Goal: Task Accomplishment & Management: Complete application form

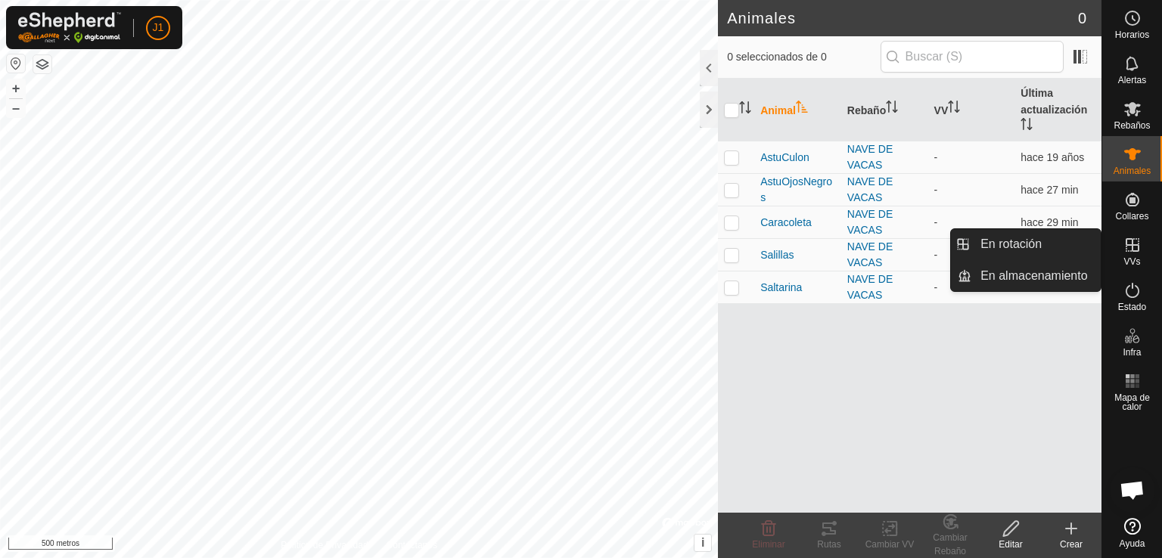
scroll to position [258, 0]
click at [1123, 241] on icon at bounding box center [1132, 245] width 18 height 18
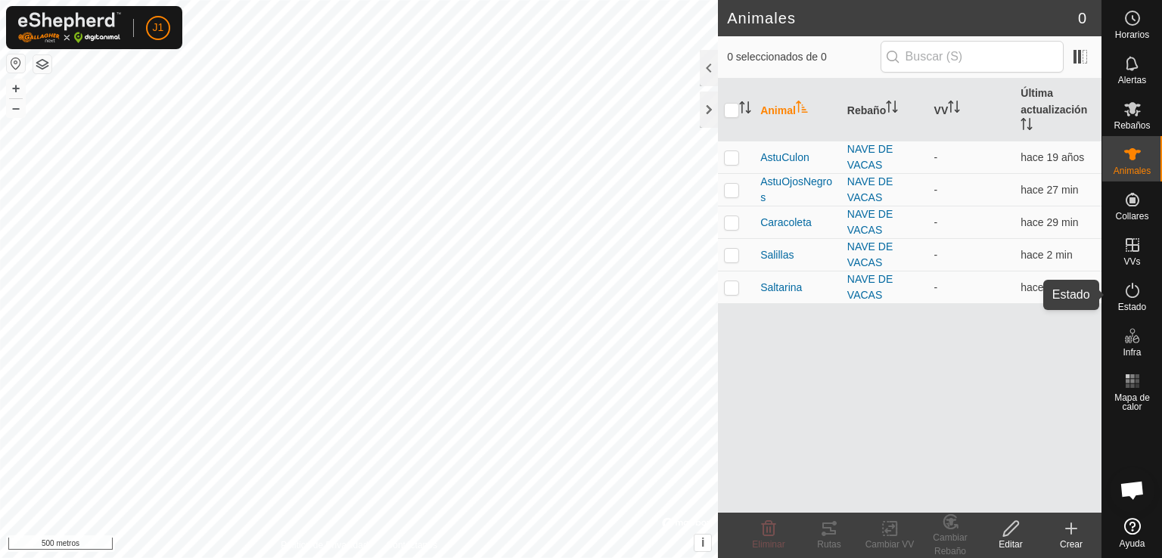
click at [1123, 294] on icon at bounding box center [1132, 290] width 18 height 18
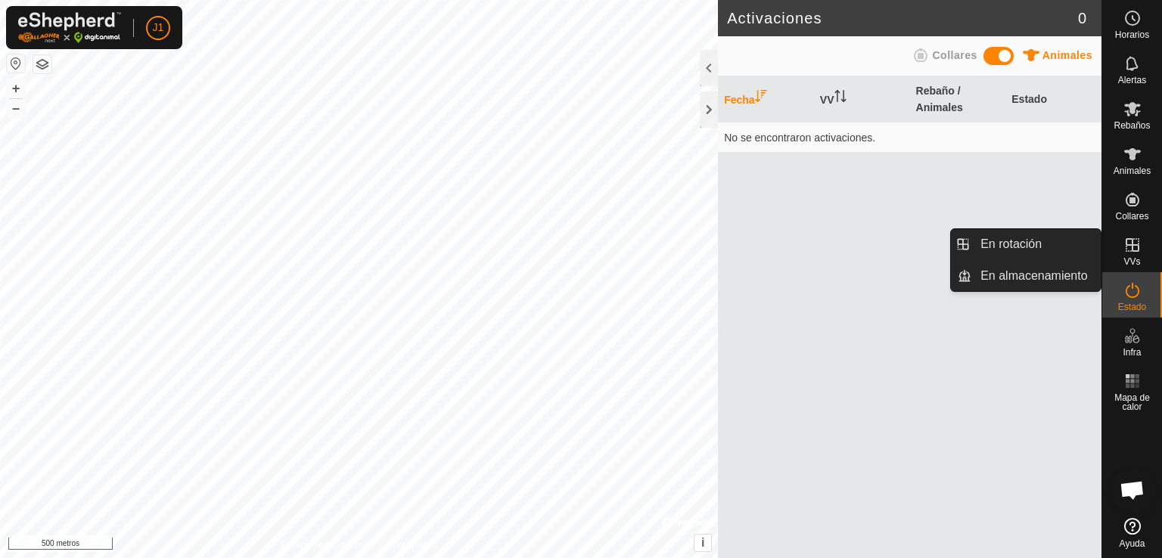
click at [1127, 242] on icon at bounding box center [1132, 245] width 18 height 18
click at [999, 254] on link "En rotación" at bounding box center [1035, 244] width 129 height 30
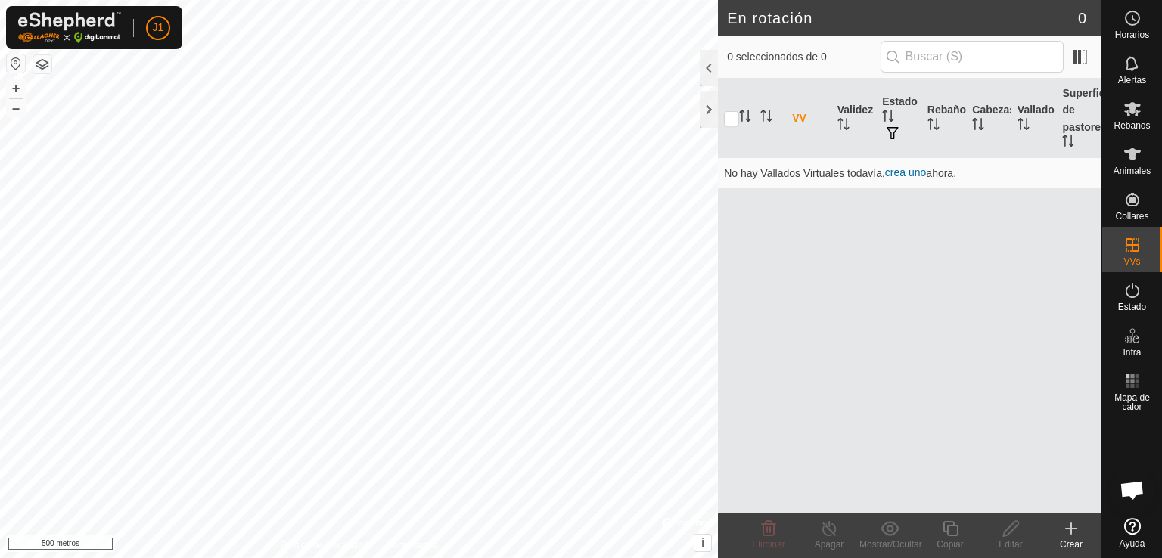
click at [1070, 542] on font "Crear" at bounding box center [1071, 544] width 23 height 11
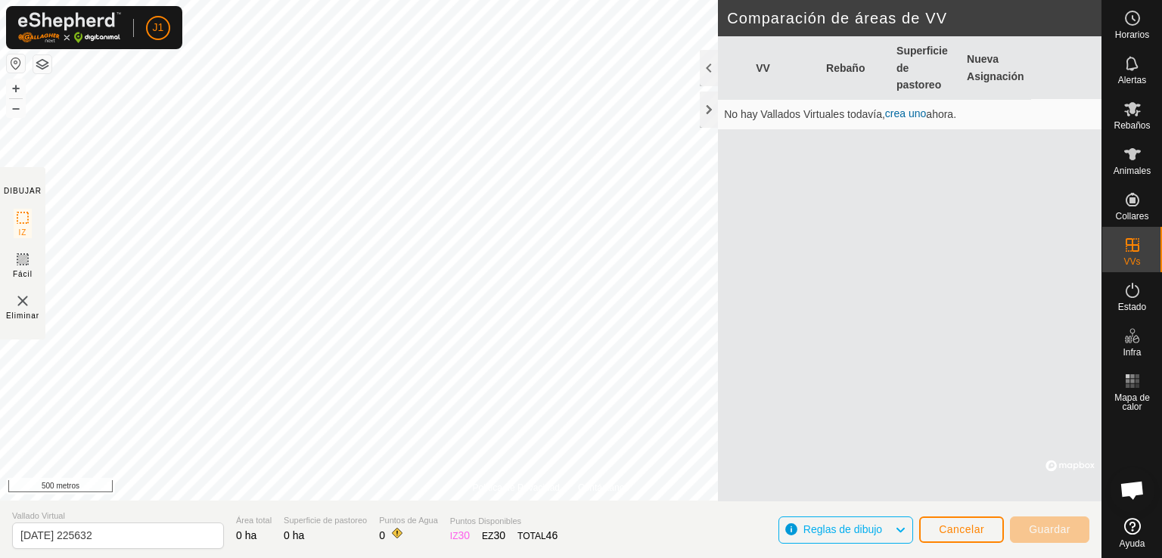
click at [915, 112] on font "crea uno" at bounding box center [905, 113] width 41 height 12
click at [909, 109] on font "crea uno" at bounding box center [905, 113] width 41 height 12
click at [905, 108] on font "crea uno" at bounding box center [905, 113] width 41 height 12
click at [903, 116] on font "crea uno" at bounding box center [905, 113] width 41 height 12
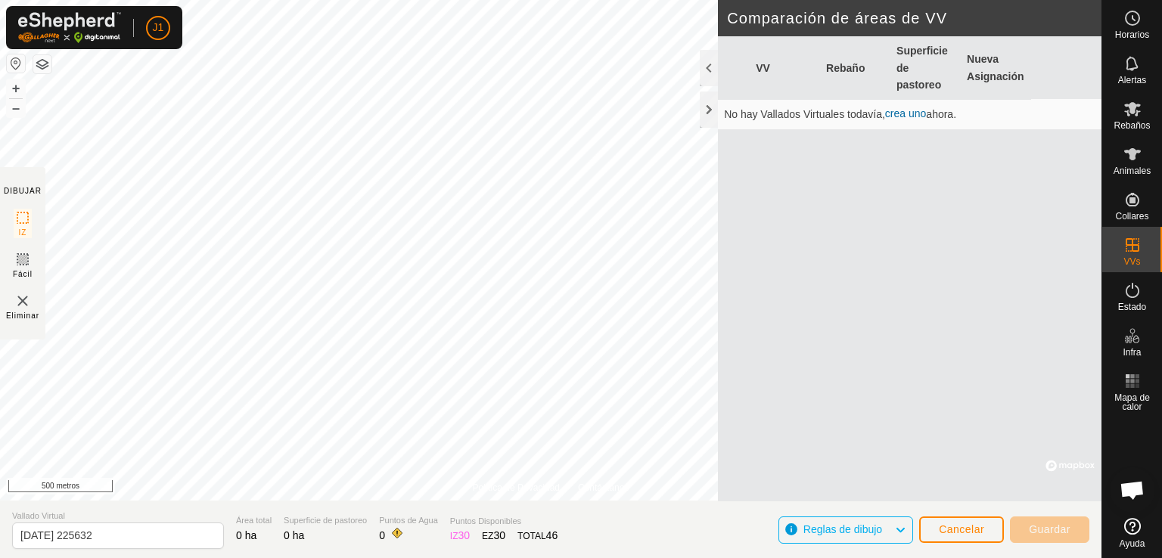
click at [903, 116] on font "crea uno" at bounding box center [905, 113] width 41 height 12
click at [911, 56] on font "Superficie de pastoreo" at bounding box center [921, 67] width 51 height 45
click at [946, 527] on font "Cancelar" at bounding box center [961, 529] width 45 height 12
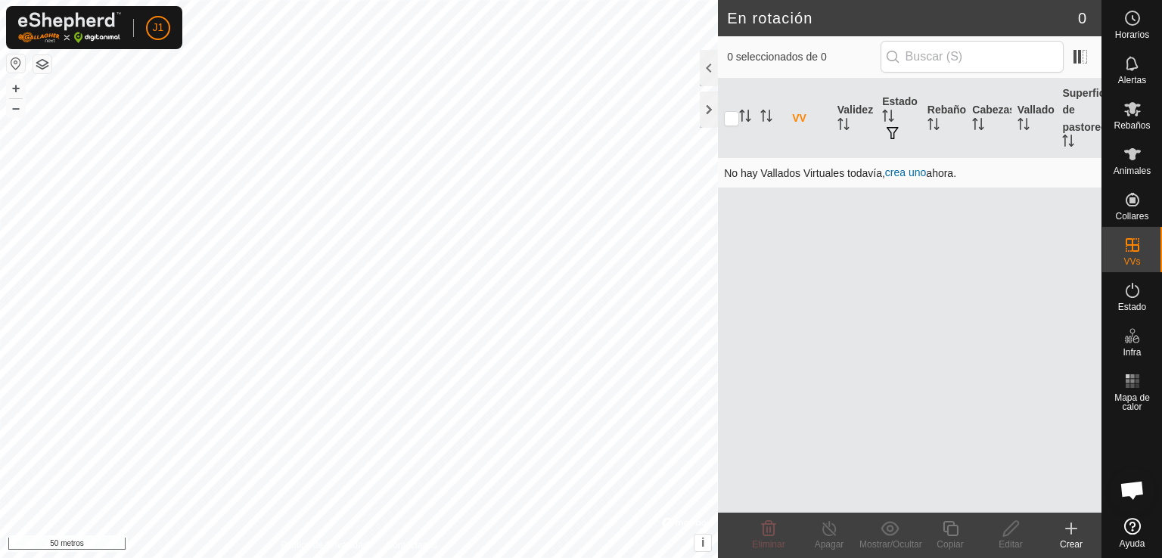
click at [912, 169] on font "crea uno" at bounding box center [905, 172] width 41 height 12
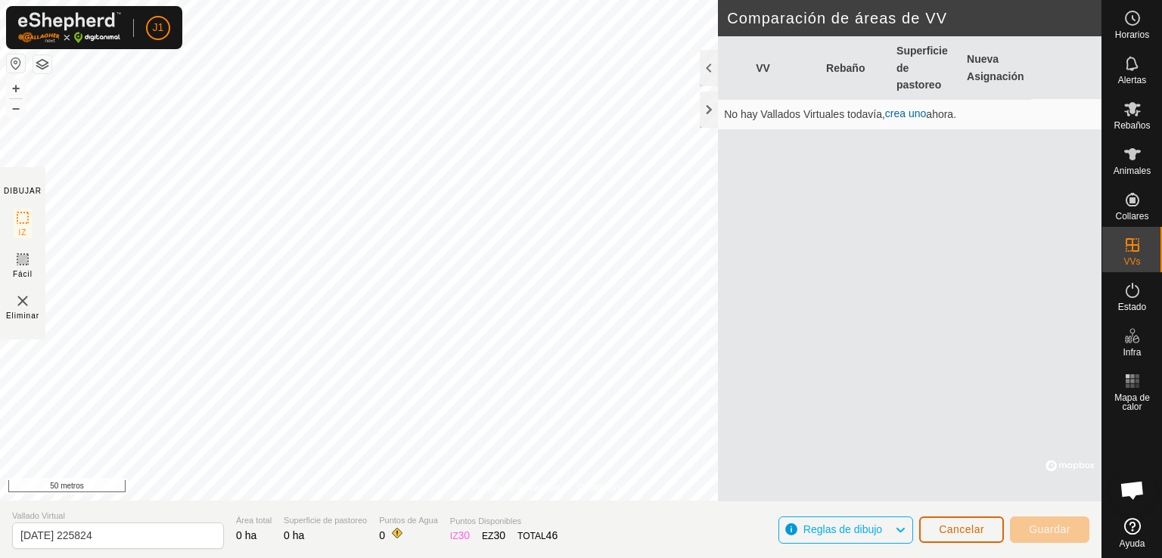
click at [946, 527] on font "Cancelar" at bounding box center [961, 529] width 45 height 12
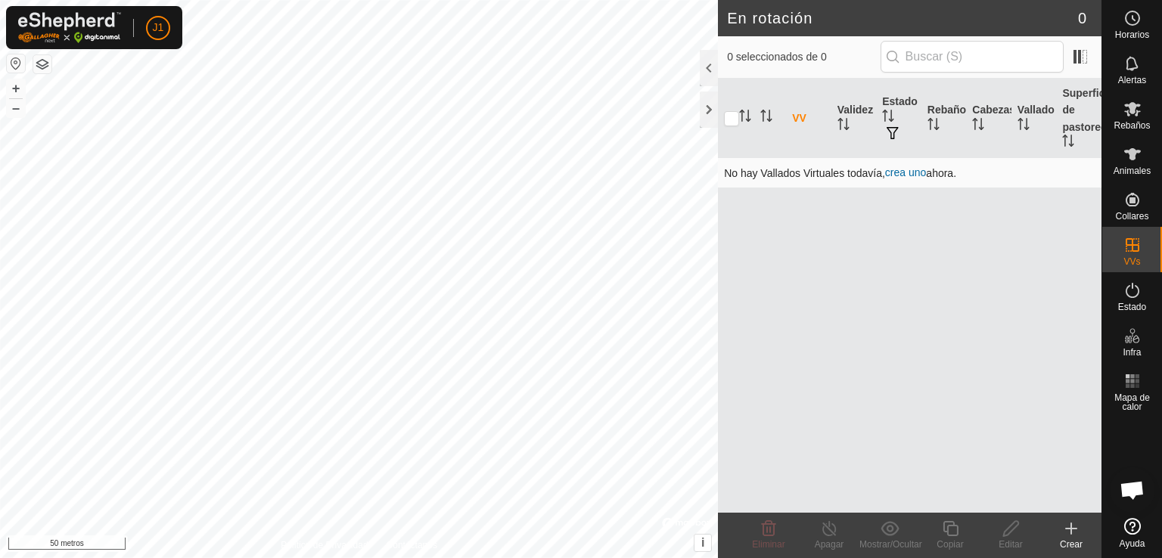
click at [916, 171] on font "crea uno" at bounding box center [905, 172] width 41 height 12
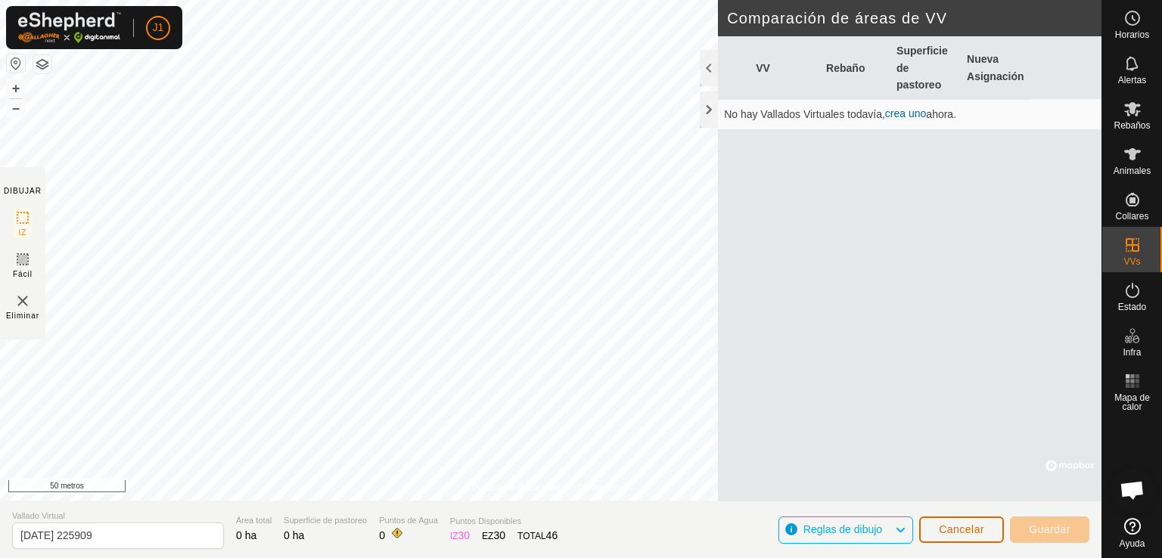
click at [949, 523] on font "Cancelar" at bounding box center [961, 529] width 45 height 12
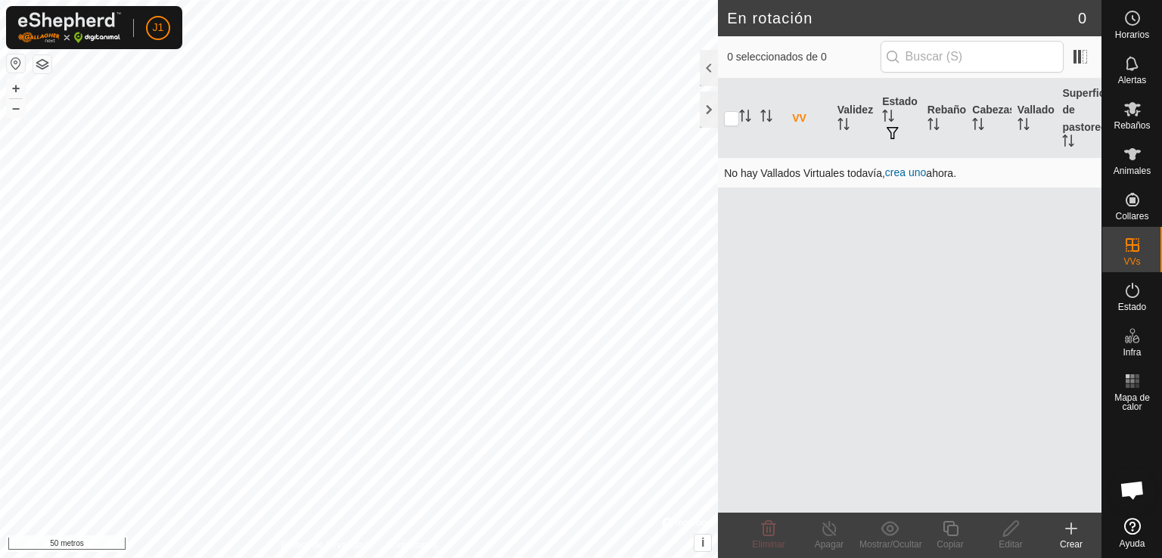
click at [917, 174] on font "crea uno" at bounding box center [905, 172] width 41 height 12
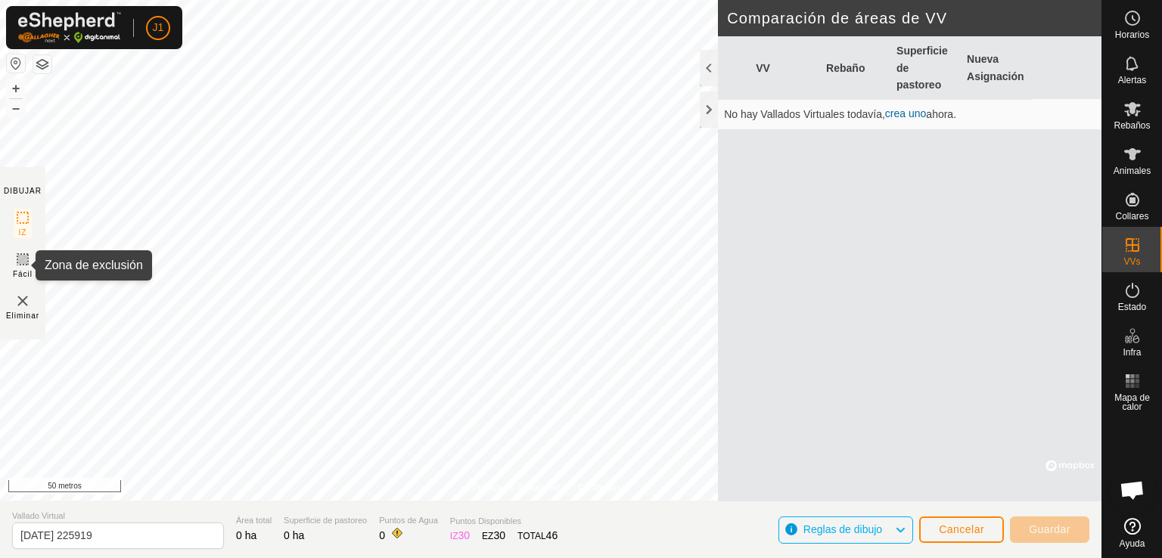
click at [23, 257] on icon at bounding box center [23, 259] width 18 height 18
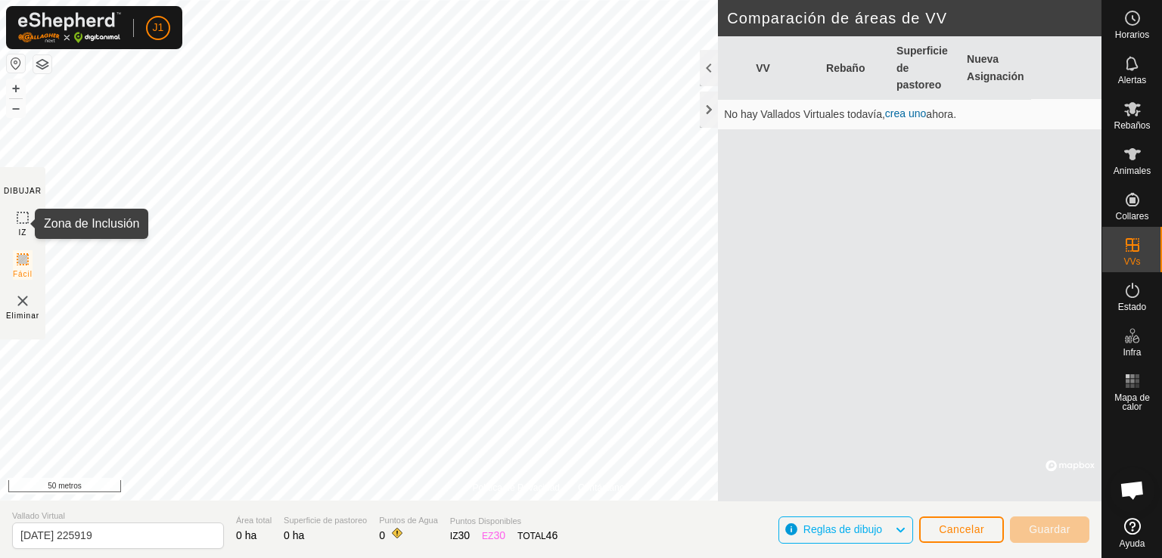
click at [26, 224] on rect at bounding box center [23, 218] width 12 height 12
click at [24, 296] on img at bounding box center [23, 301] width 18 height 18
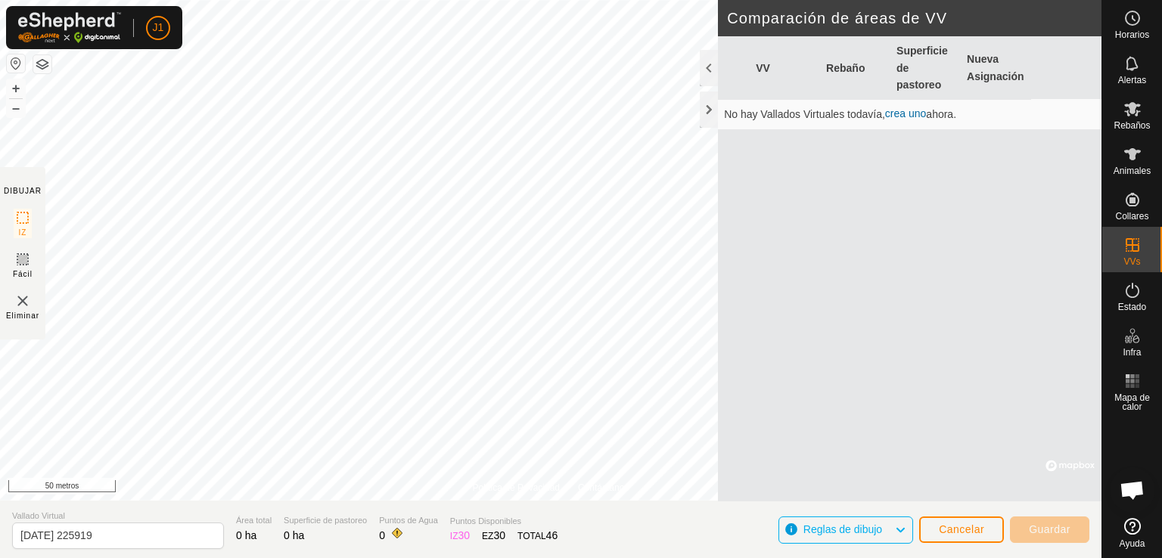
click at [24, 296] on img at bounding box center [23, 301] width 18 height 18
click at [26, 312] on font "Eliminar" at bounding box center [22, 316] width 33 height 8
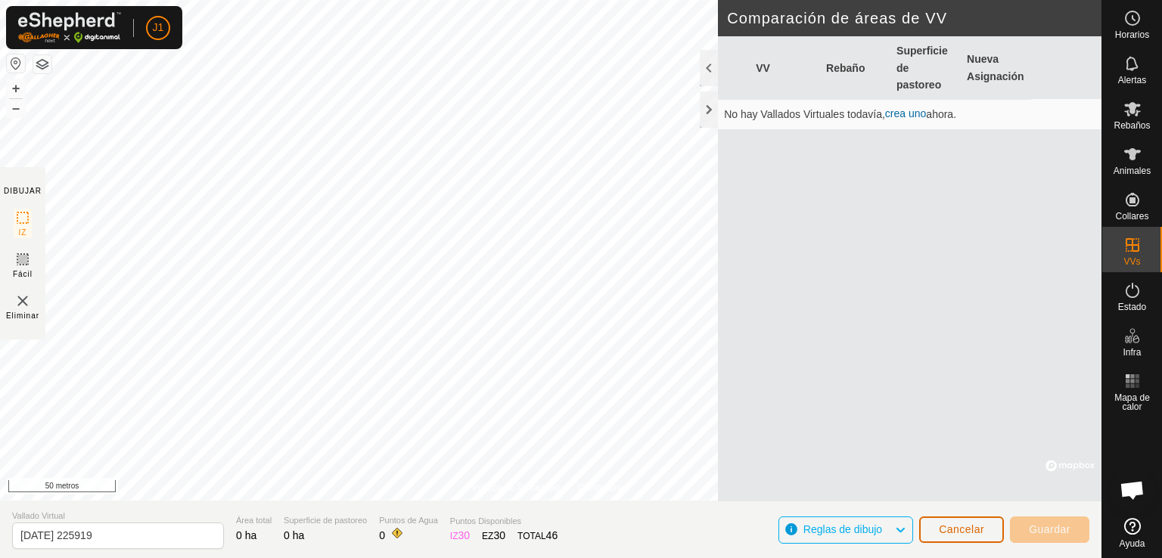
click at [967, 531] on font "Cancelar" at bounding box center [961, 529] width 45 height 12
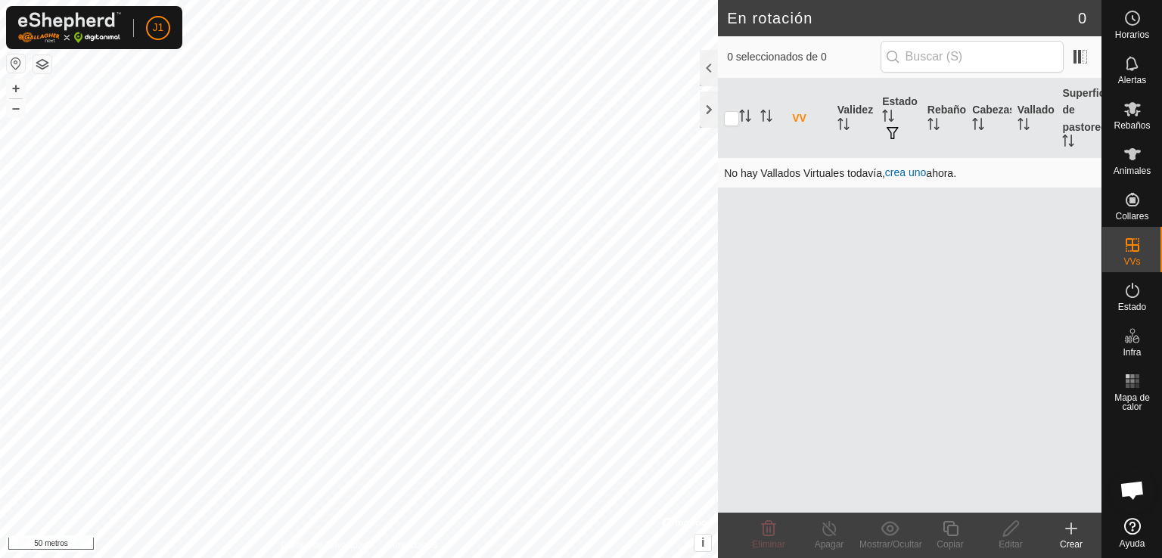
click at [898, 170] on font "crea uno" at bounding box center [905, 172] width 41 height 12
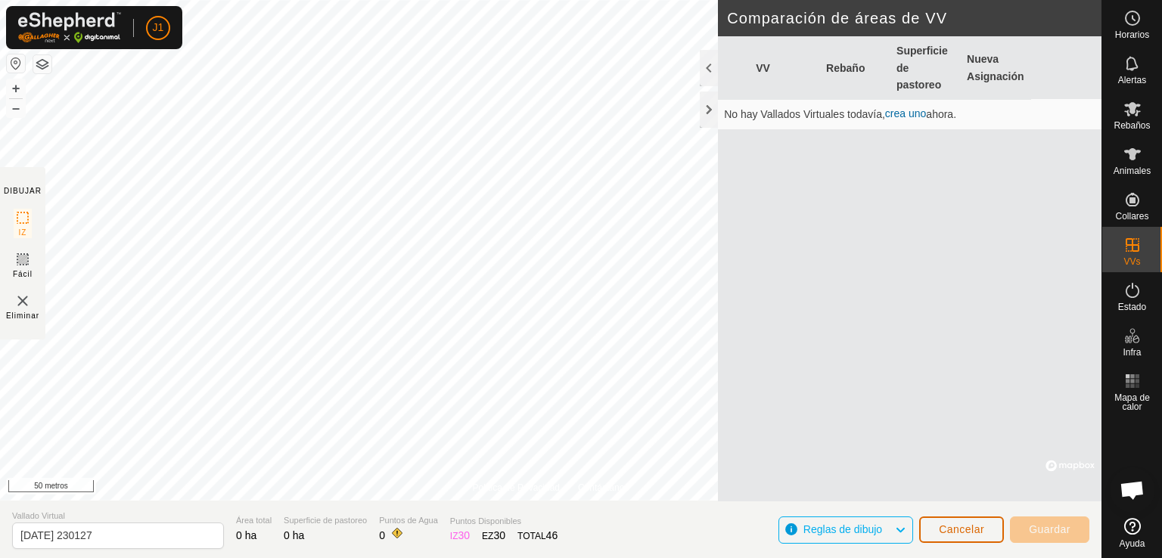
click at [970, 540] on button "Cancelar" at bounding box center [961, 530] width 85 height 26
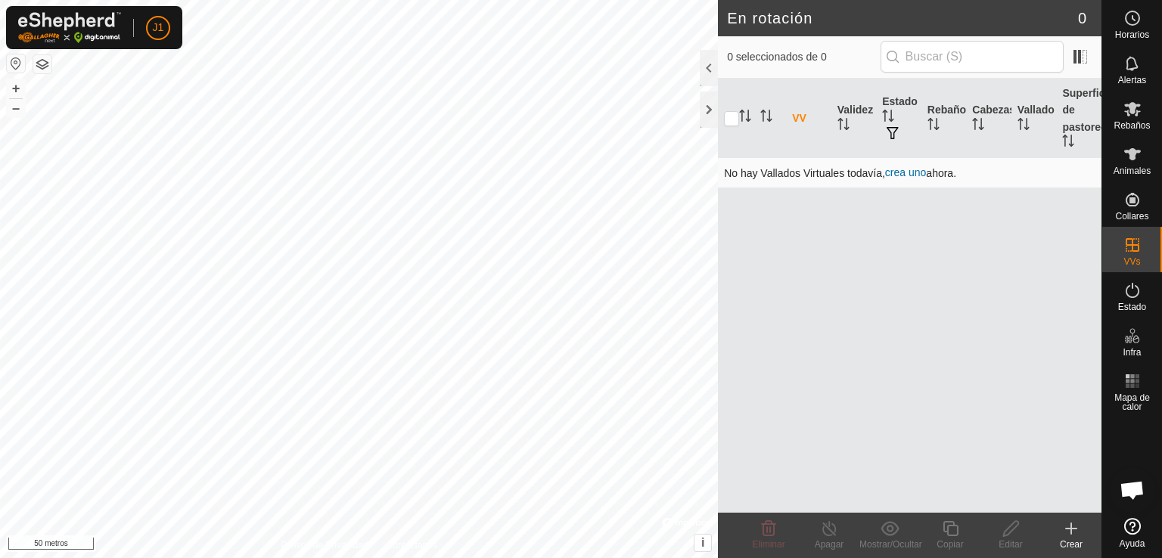
click at [918, 175] on font "crea uno" at bounding box center [905, 172] width 41 height 12
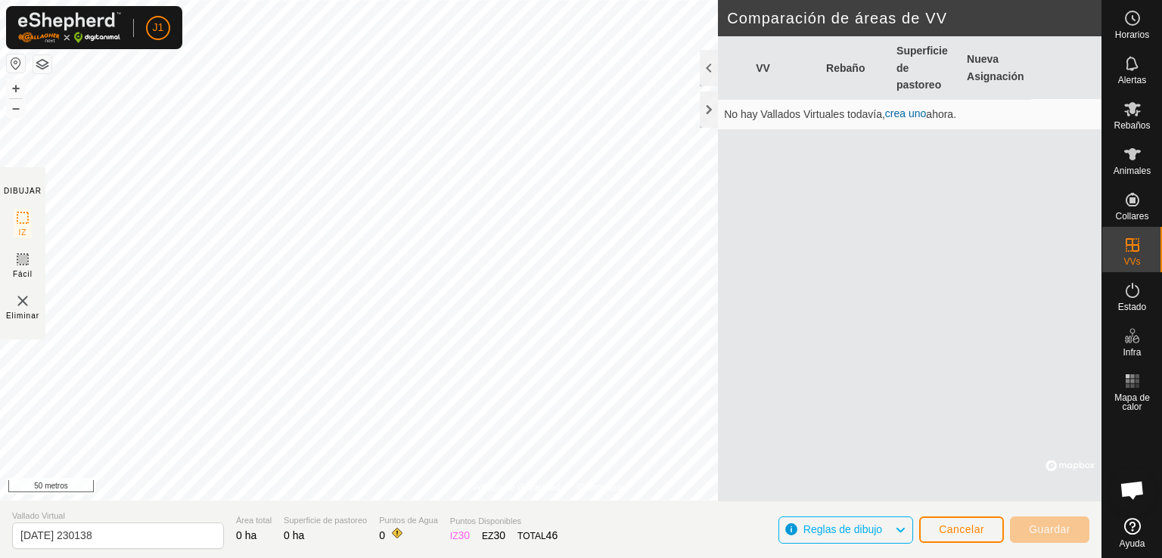
click at [856, 536] on span "Reglas de dibujo" at bounding box center [848, 530] width 91 height 20
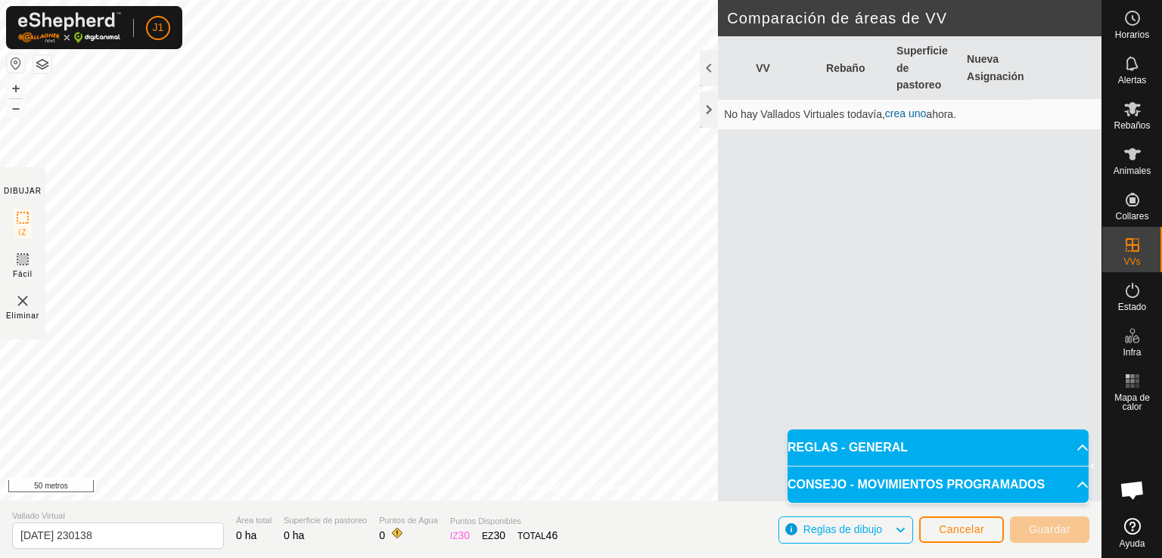
click at [894, 455] on p-accordion-header "REGLAS - GENERAL" at bounding box center [938, 448] width 301 height 36
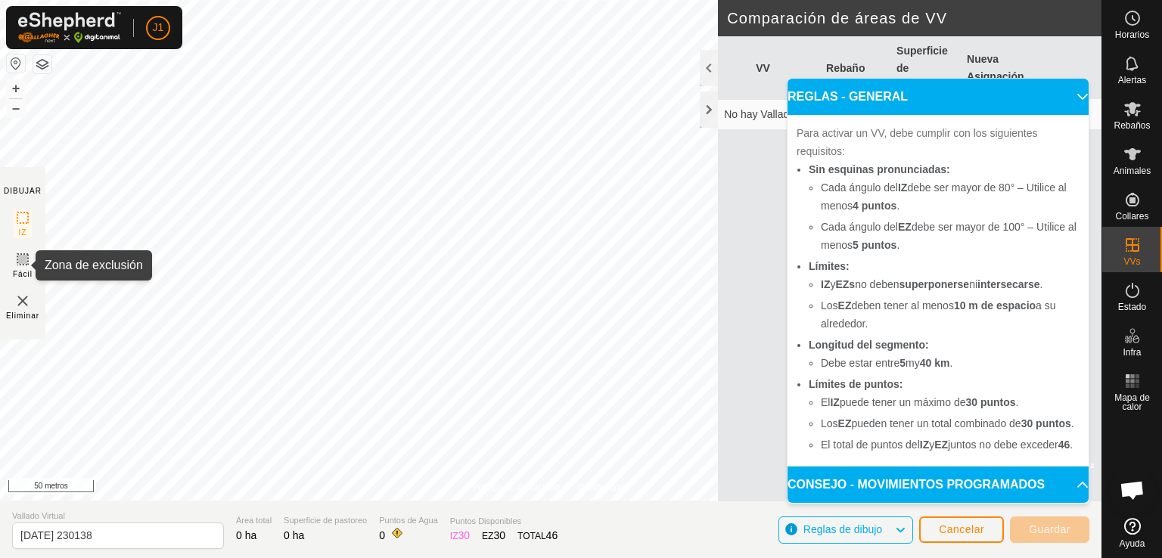
click at [27, 265] on icon at bounding box center [23, 259] width 18 height 18
click at [935, 485] on p-accordion-header "CONSEJO - MOVIMIENTOS PROGRAMADOS" at bounding box center [938, 485] width 301 height 36
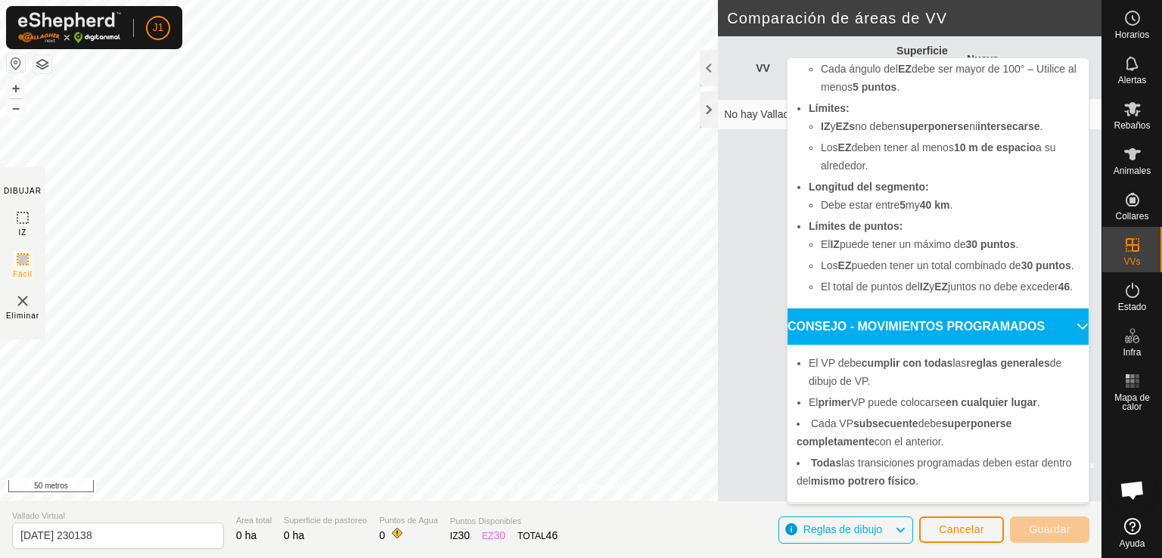
scroll to position [173, 0]
click at [23, 306] on img at bounding box center [23, 301] width 18 height 18
click at [26, 306] on img at bounding box center [23, 301] width 18 height 18
click at [25, 222] on icon at bounding box center [23, 218] width 18 height 18
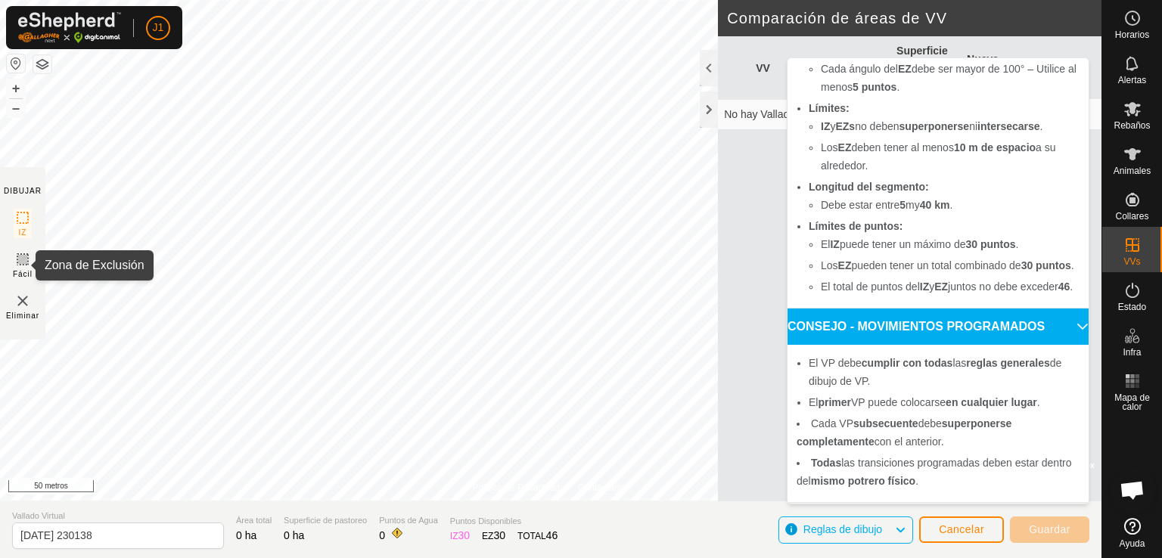
click at [25, 259] on icon at bounding box center [22, 259] width 9 height 9
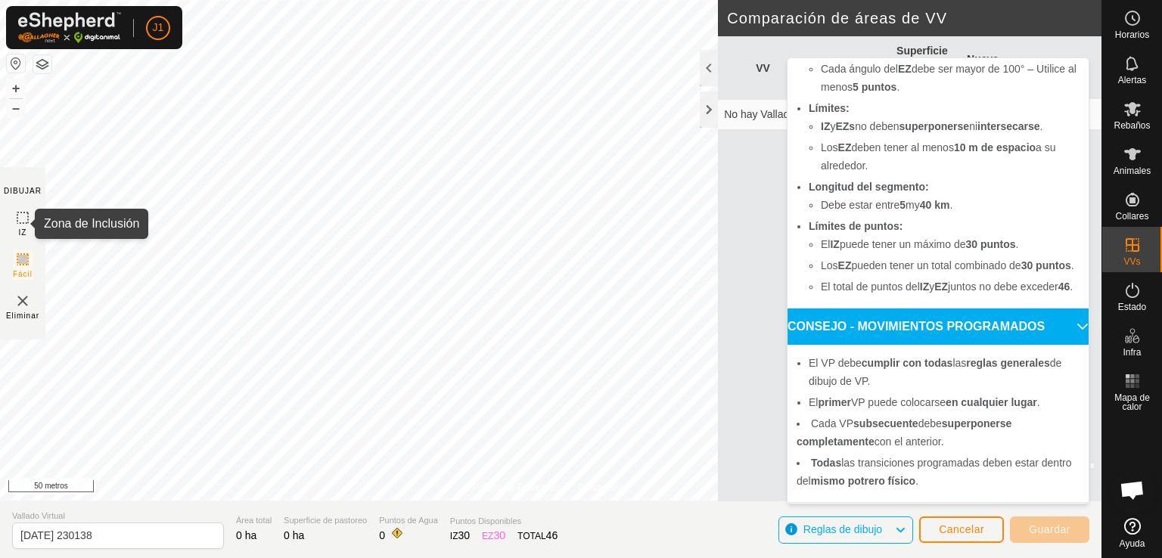
click at [24, 220] on icon at bounding box center [23, 218] width 18 height 18
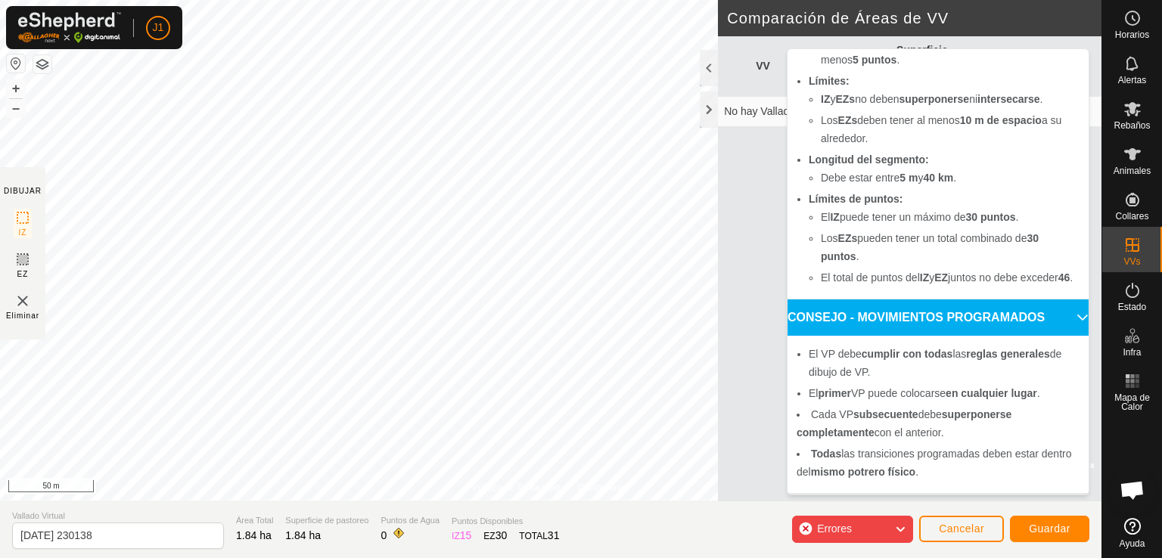
scroll to position [210, 0]
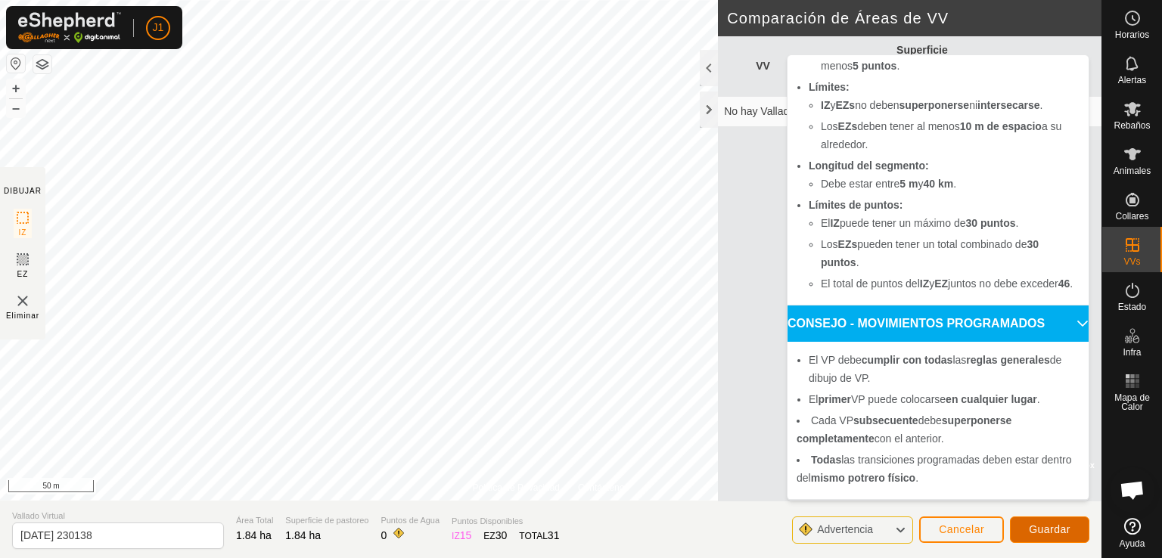
click at [1026, 521] on button "Guardar" at bounding box center [1049, 530] width 79 height 26
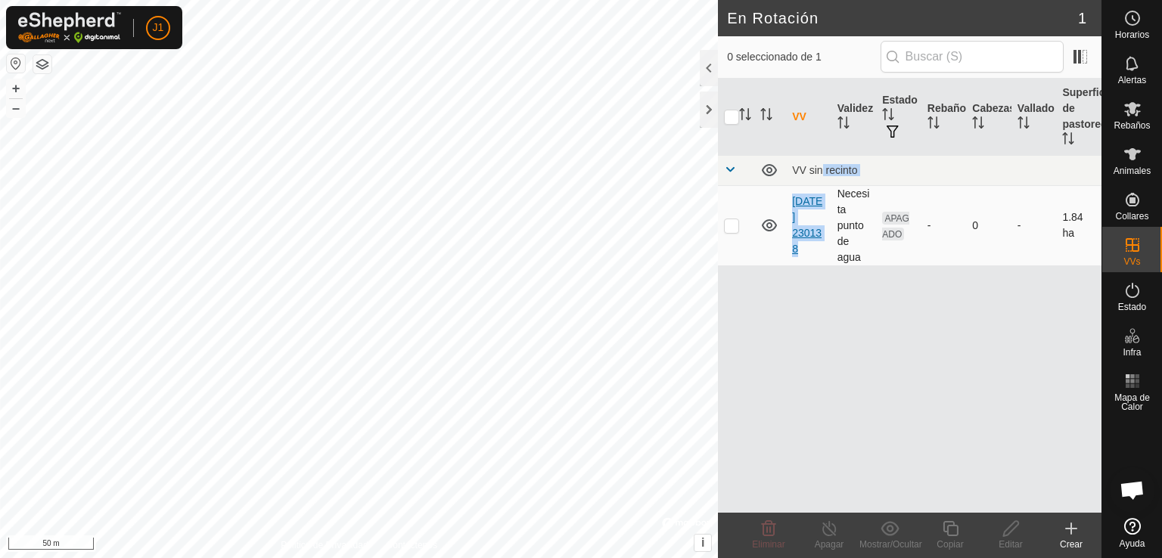
drag, startPoint x: 817, startPoint y: 166, endPoint x: 804, endPoint y: 231, distance: 66.3
click at [804, 231] on tbody "VV sin recinto [DATE] 230138 Necesita punto de agua APAGADO - 0 - 1.84 ha" at bounding box center [910, 210] width 384 height 110
click at [804, 231] on link "[DATE] 230138" at bounding box center [807, 225] width 30 height 60
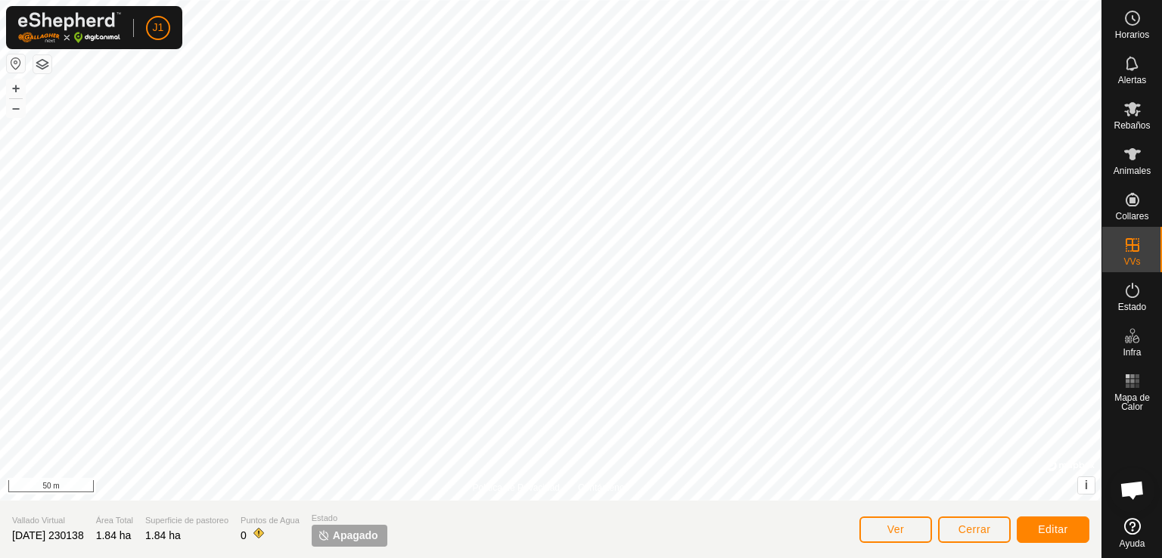
click at [375, 530] on span "Apagado" at bounding box center [355, 536] width 45 height 16
click at [1027, 530] on button "Editar" at bounding box center [1053, 530] width 73 height 26
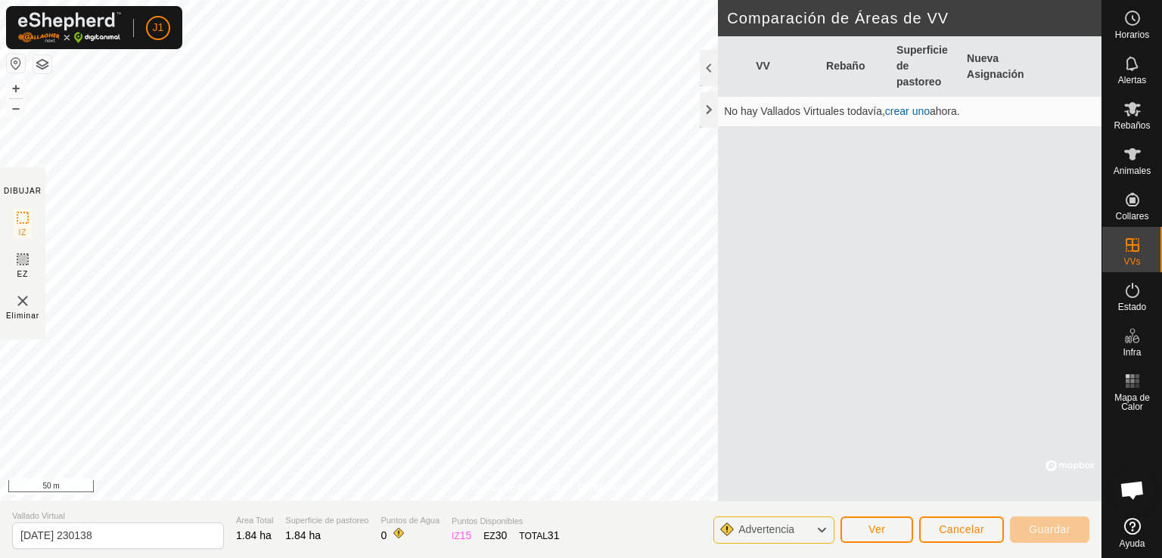
click at [810, 535] on div "Advertencia" at bounding box center [773, 530] width 121 height 27
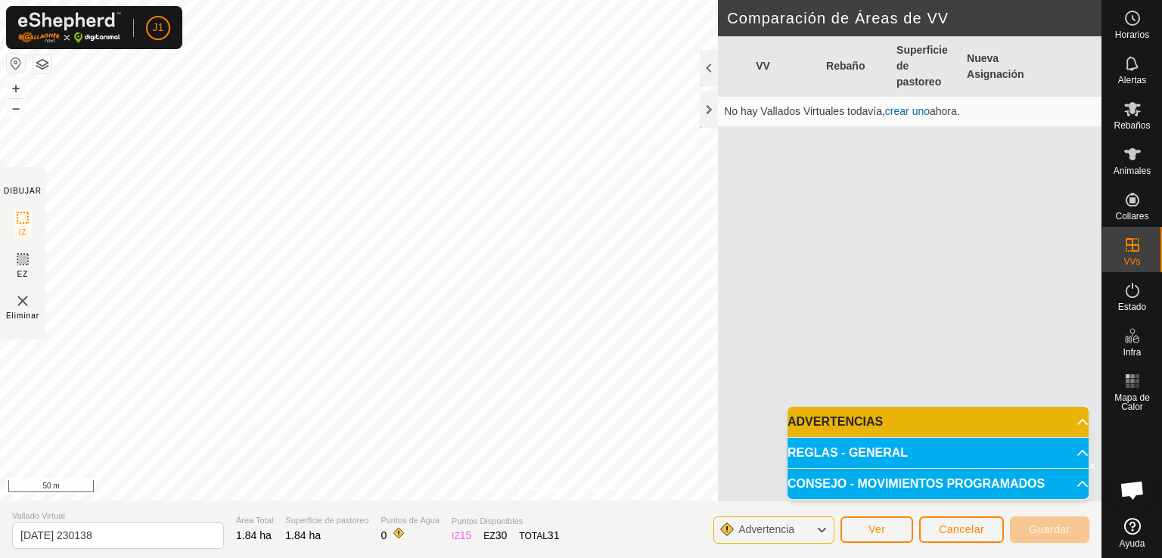
click at [896, 413] on p-accordion-header "ADVERTENCIAS" at bounding box center [938, 422] width 301 height 30
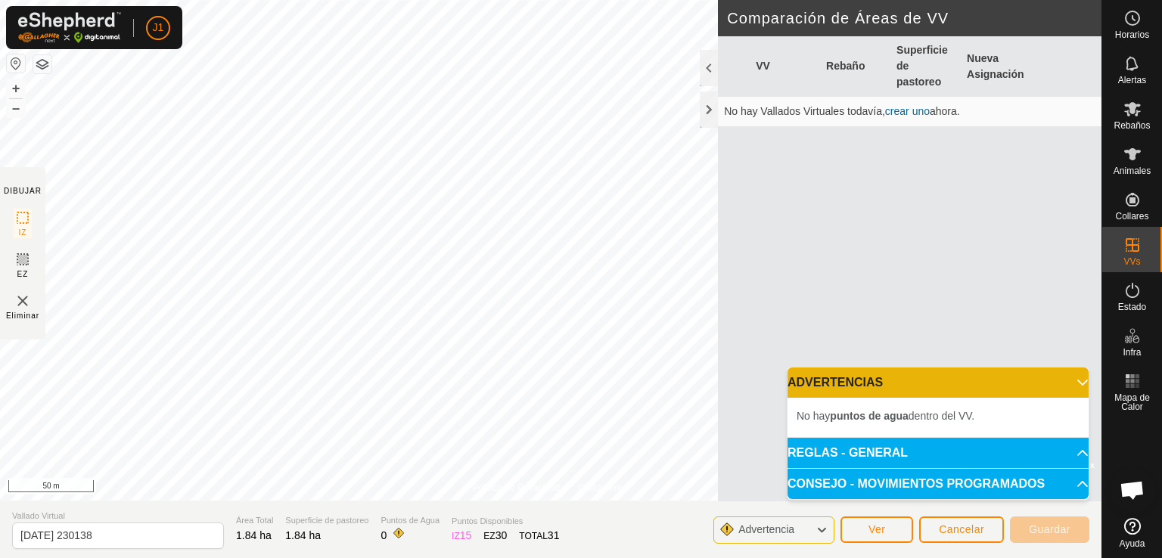
click at [960, 336] on div "VV Rebaño Superficie de pastoreo Nueva Asignación No hay Vallados Virtuales tod…" at bounding box center [910, 268] width 384 height 465
click at [1036, 376] on p-accordion-header "ADVERTENCIAS" at bounding box center [938, 383] width 301 height 30
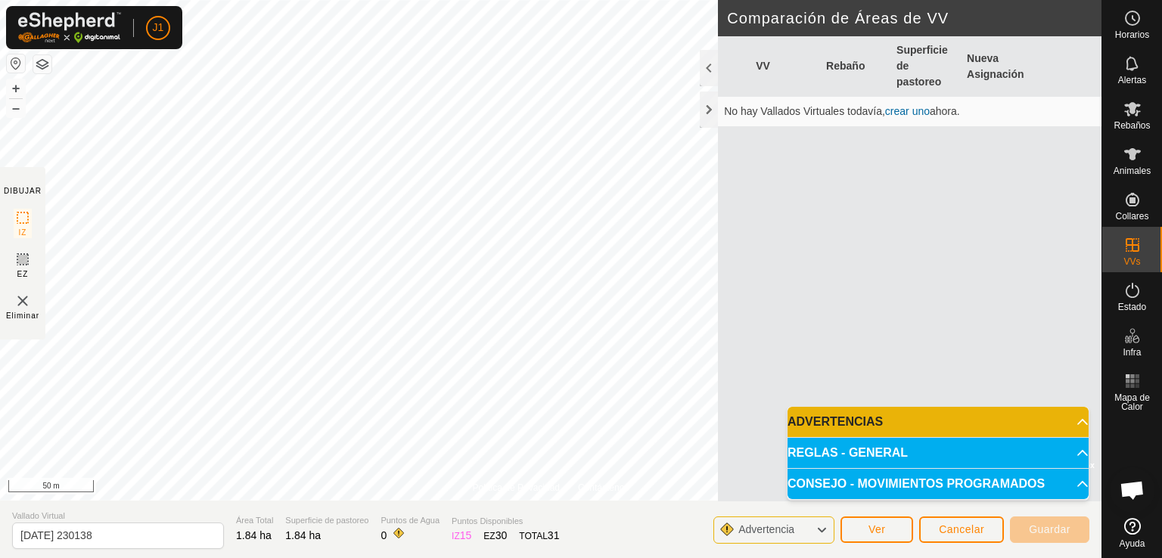
click at [875, 487] on p-accordion-header "CONSEJO - MOVIMIENTOS PROGRAMADOS" at bounding box center [938, 484] width 301 height 30
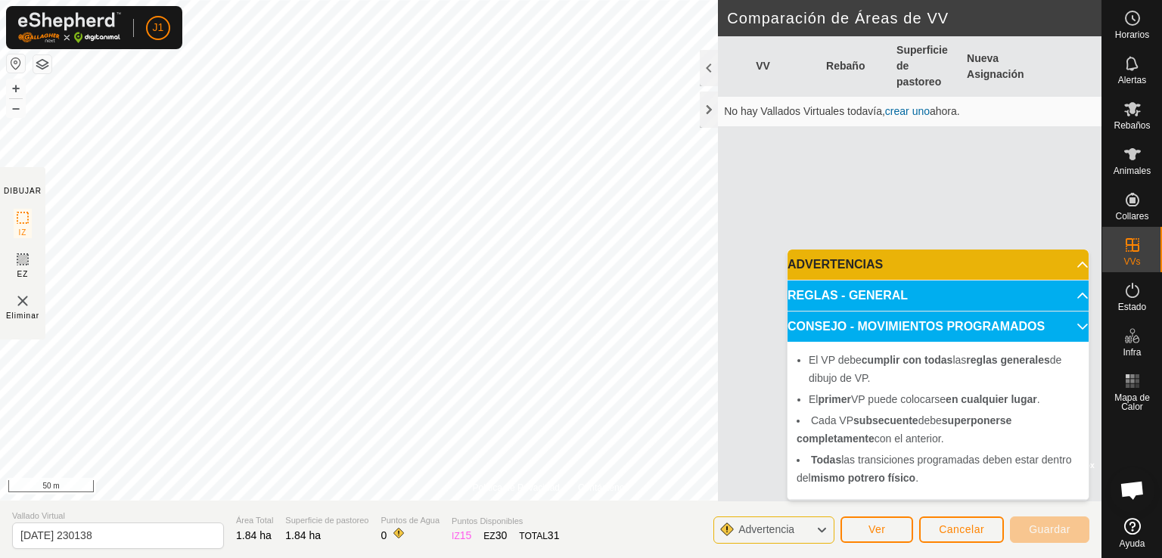
click at [926, 337] on p-accordion-header "CONSEJO - MOVIMIENTOS PROGRAMADOS" at bounding box center [938, 327] width 301 height 30
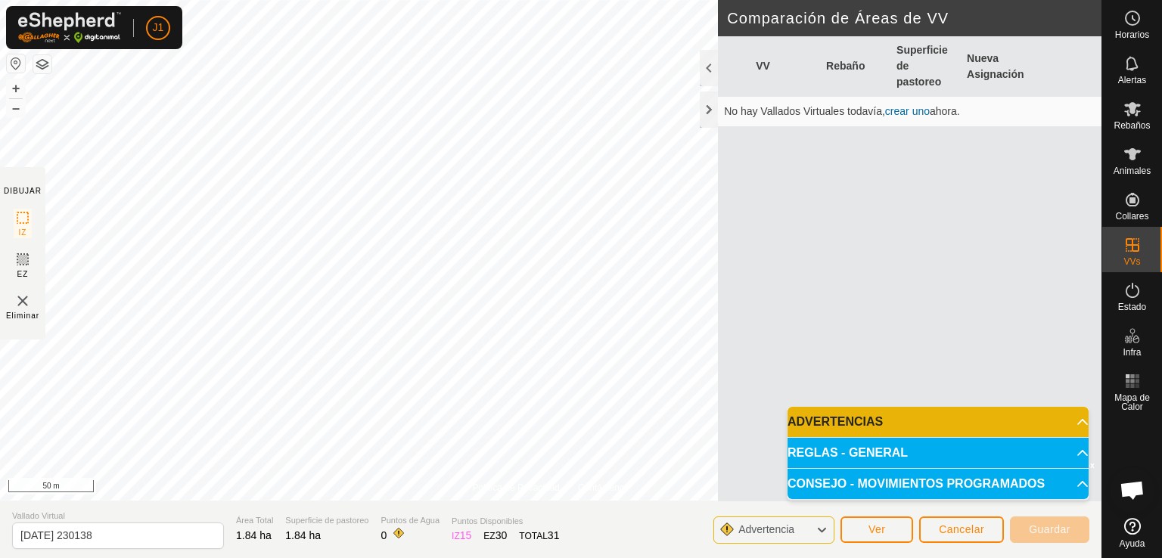
click at [914, 459] on p-accordion-header "REGLAS - GENERAL" at bounding box center [938, 453] width 301 height 30
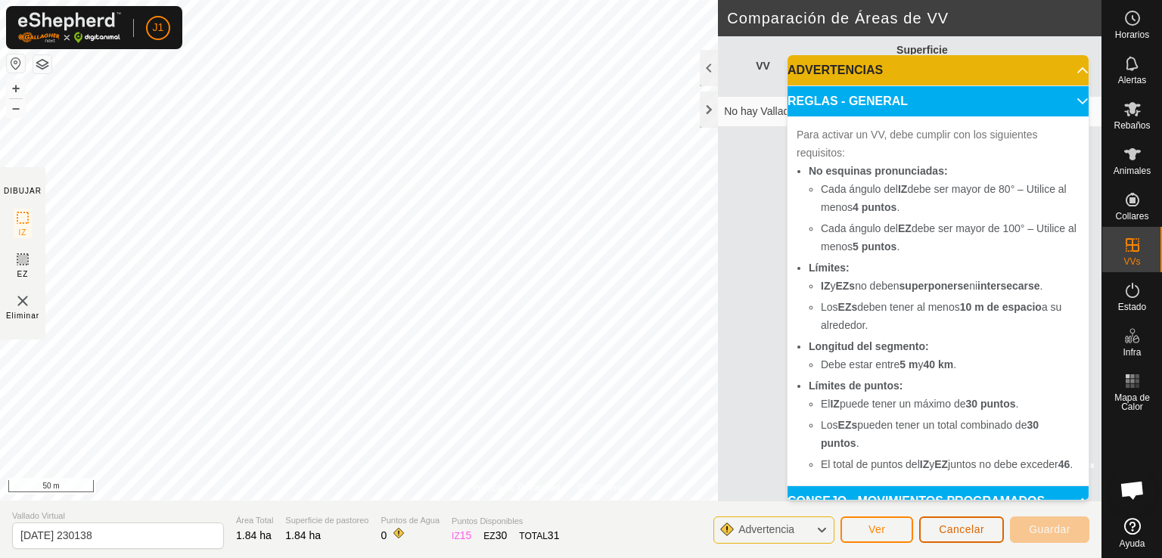
click at [953, 519] on button "Cancelar" at bounding box center [961, 530] width 85 height 26
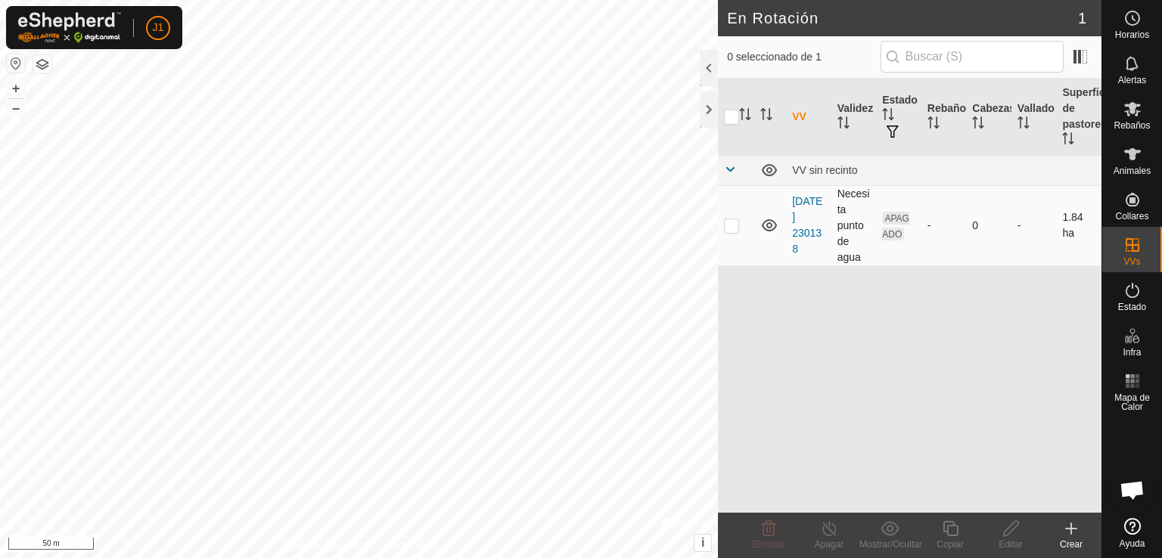
click at [819, 244] on td "[DATE] 230138" at bounding box center [808, 225] width 45 height 80
click at [793, 213] on link "[DATE] 230138" at bounding box center [807, 225] width 30 height 60
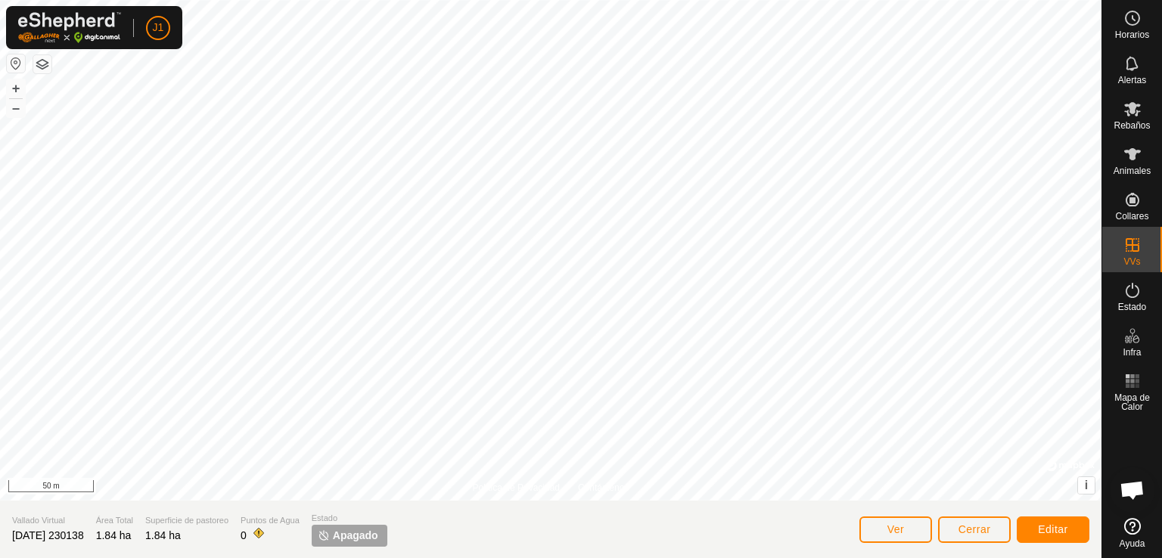
click at [357, 536] on span "Apagado" at bounding box center [355, 536] width 45 height 16
click at [362, 535] on span "Apagado" at bounding box center [355, 536] width 45 height 16
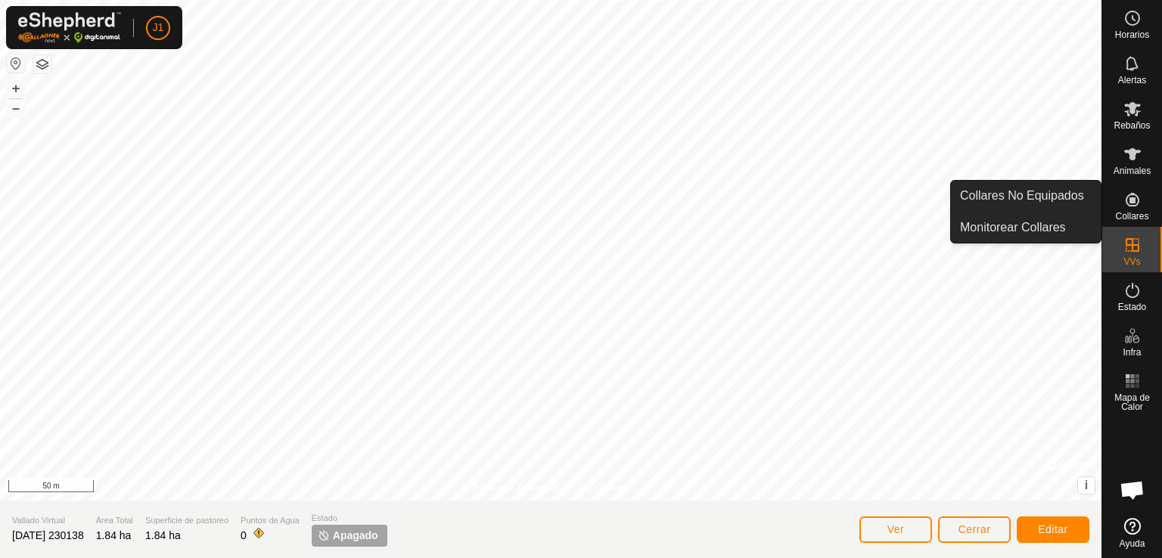
click at [1143, 209] on es-neckbands-svg-icon at bounding box center [1132, 200] width 27 height 24
click at [1048, 197] on link "Collares No Equipados" at bounding box center [1026, 196] width 150 height 30
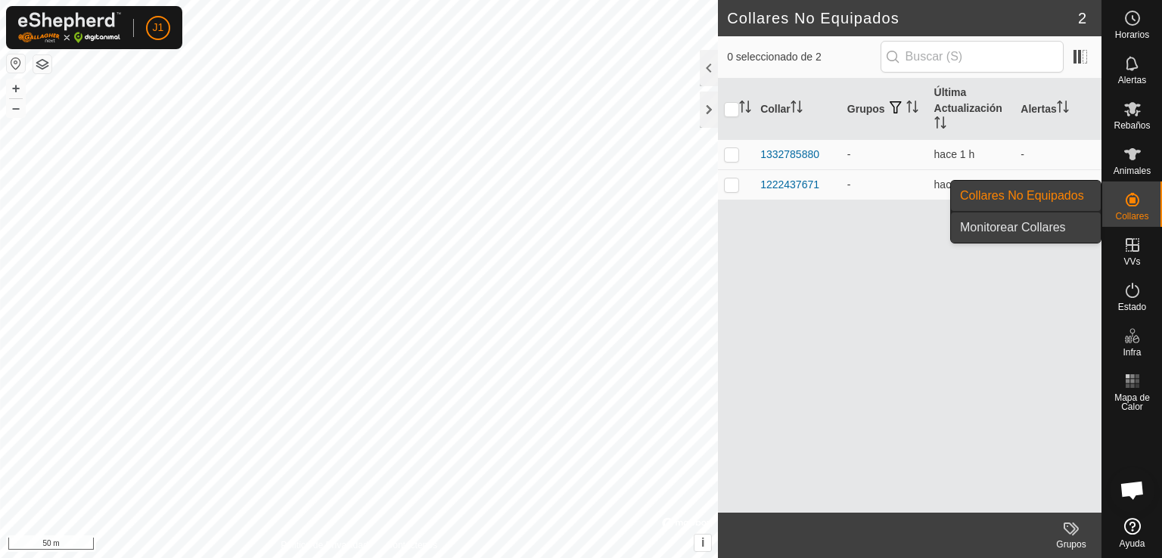
click at [1062, 221] on link "Monitorear Collares" at bounding box center [1026, 228] width 150 height 30
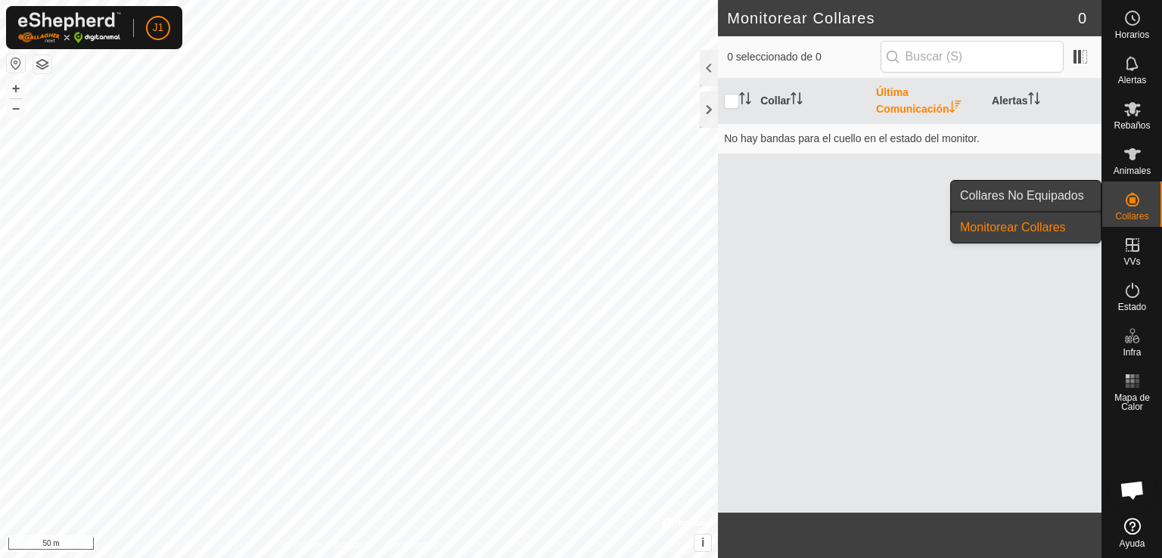
click at [1070, 197] on link "Collares No Equipados" at bounding box center [1026, 196] width 150 height 30
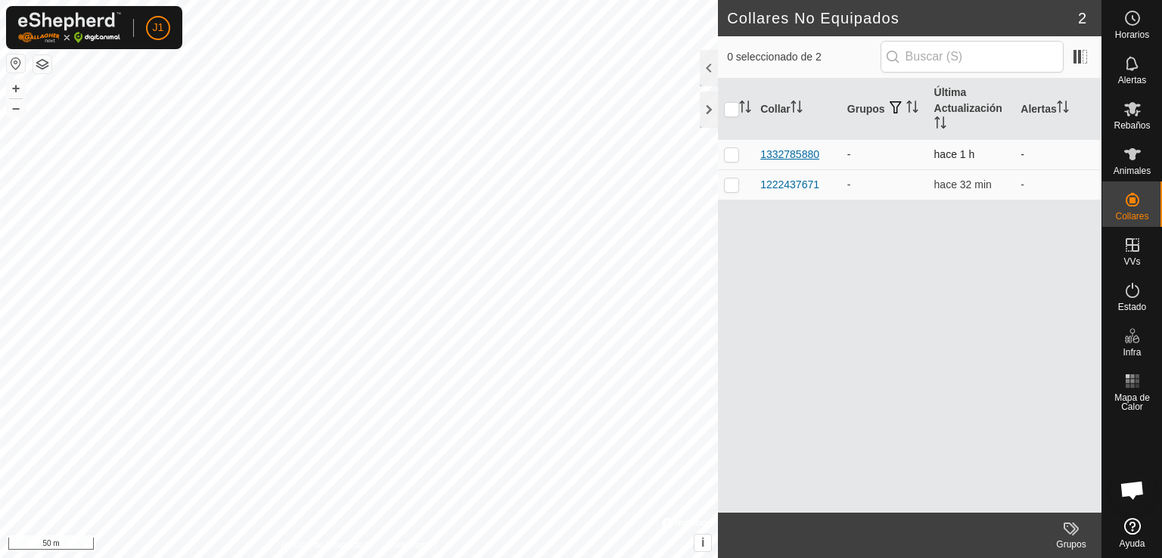
click at [809, 153] on div "1332785880" at bounding box center [789, 155] width 59 height 16
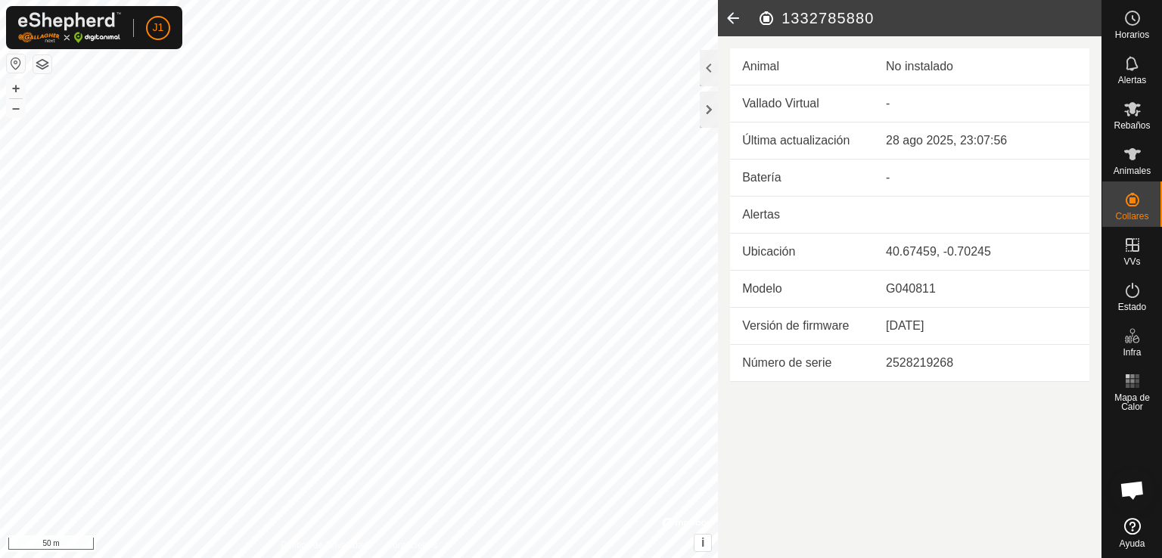
click at [735, 19] on icon at bounding box center [733, 18] width 30 height 36
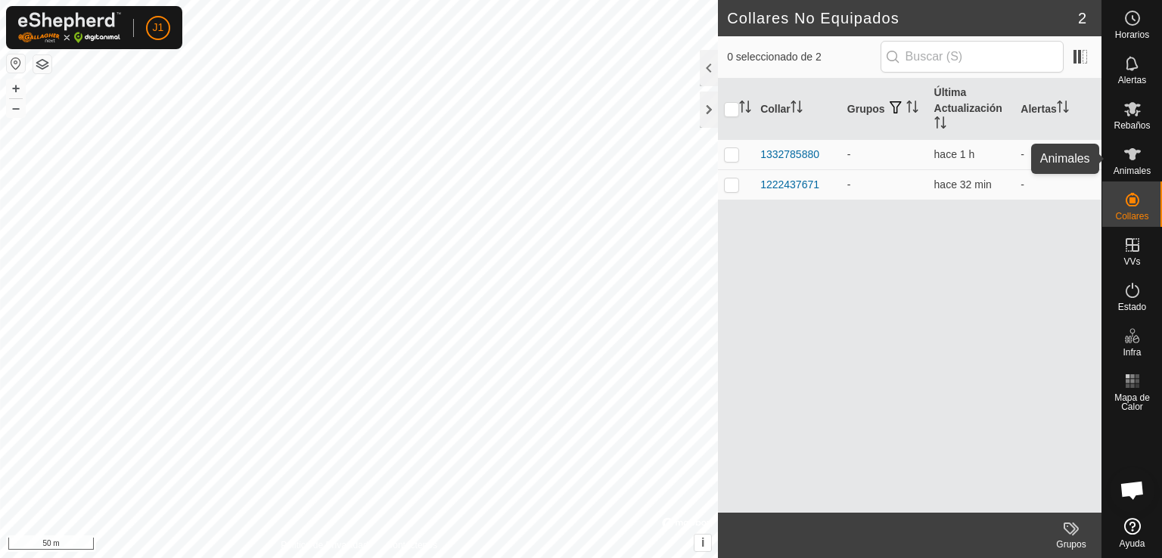
click at [1138, 160] on icon at bounding box center [1132, 154] width 18 height 18
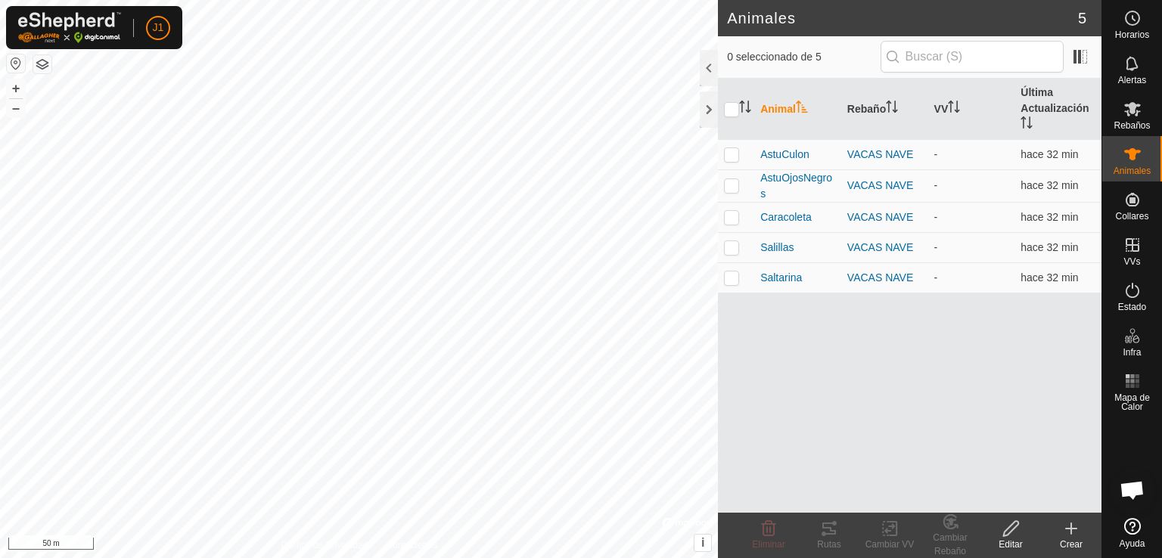
click at [1074, 535] on icon at bounding box center [1071, 529] width 18 height 18
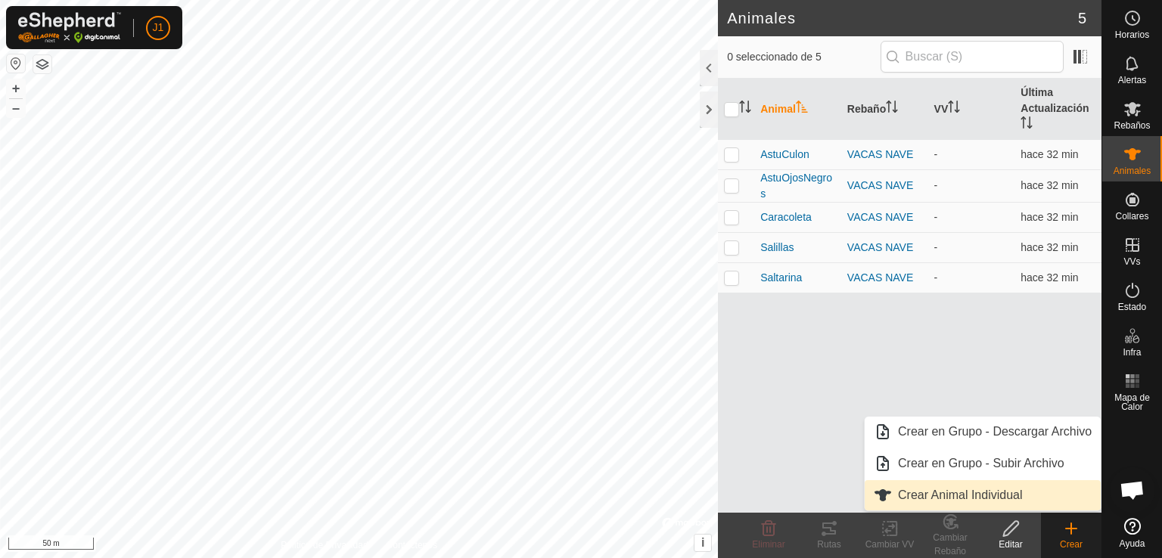
click at [993, 496] on link "Crear Animal Individual" at bounding box center [983, 495] width 236 height 30
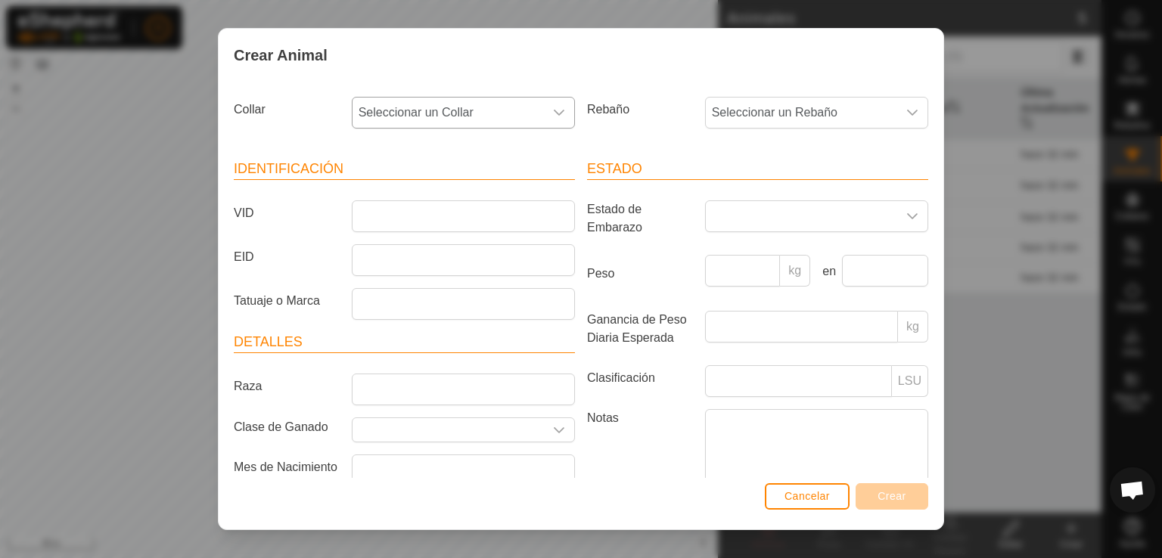
click at [545, 111] on div "dropdown trigger" at bounding box center [559, 113] width 30 height 30
click at [442, 219] on li "1332785880" at bounding box center [462, 222] width 218 height 30
click at [796, 109] on span "Seleccionar un Rebaño" at bounding box center [801, 113] width 191 height 30
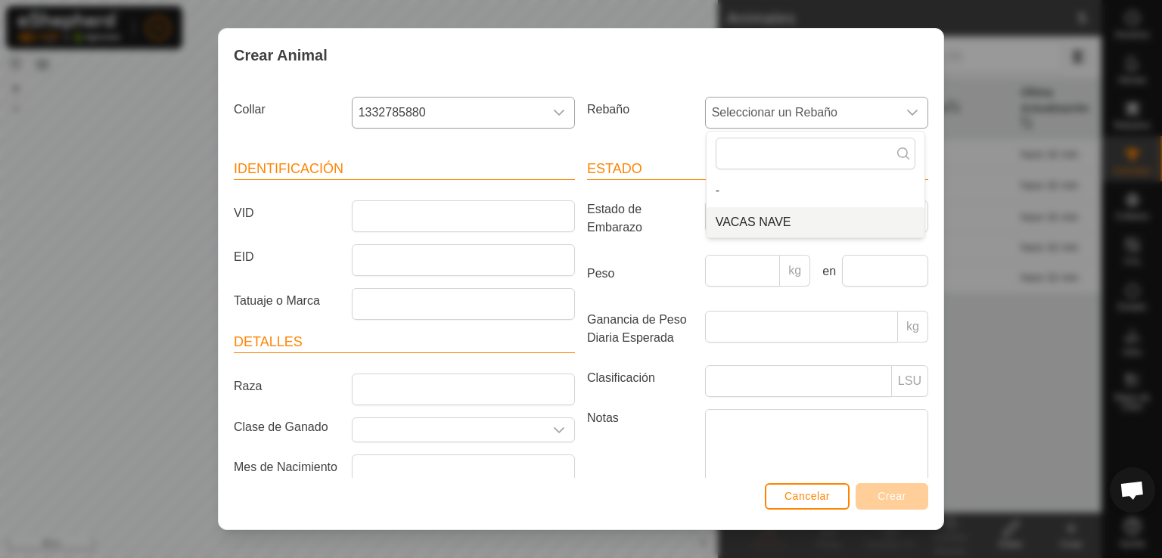
click at [750, 222] on li "VACAS NAVE" at bounding box center [816, 222] width 218 height 30
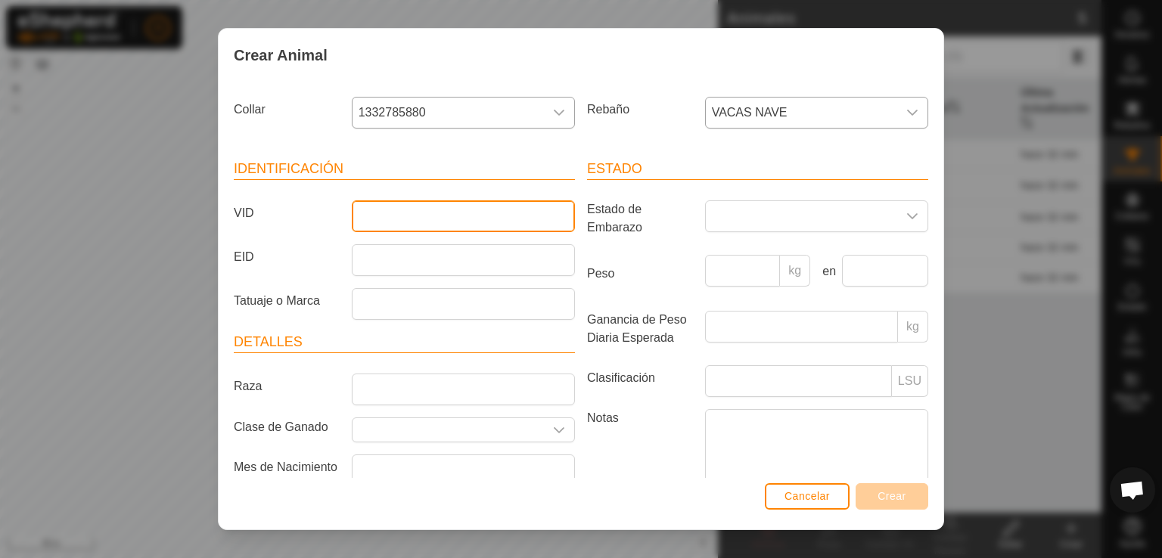
click at [453, 209] on input "VID" at bounding box center [463, 216] width 223 height 32
type input "Negrina"
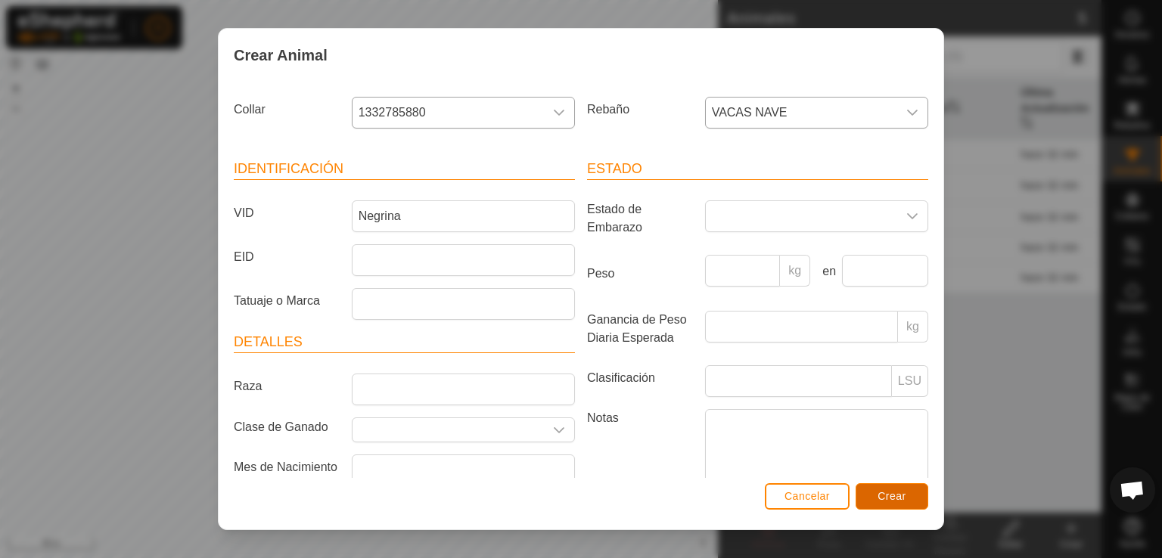
click at [878, 500] on span "Crear" at bounding box center [892, 496] width 29 height 12
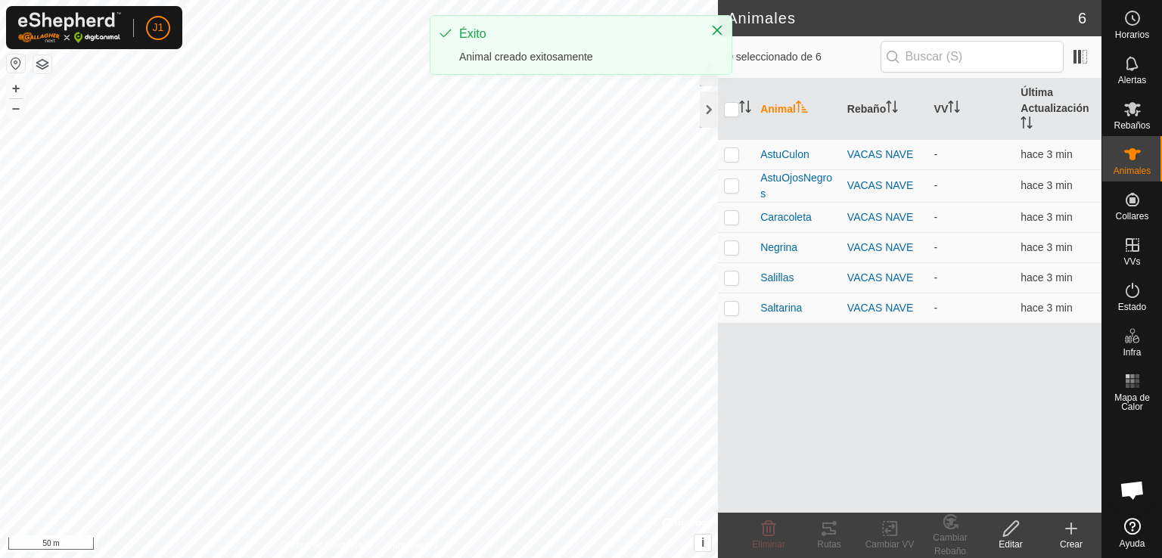
click at [1067, 539] on div "Crear" at bounding box center [1071, 545] width 61 height 14
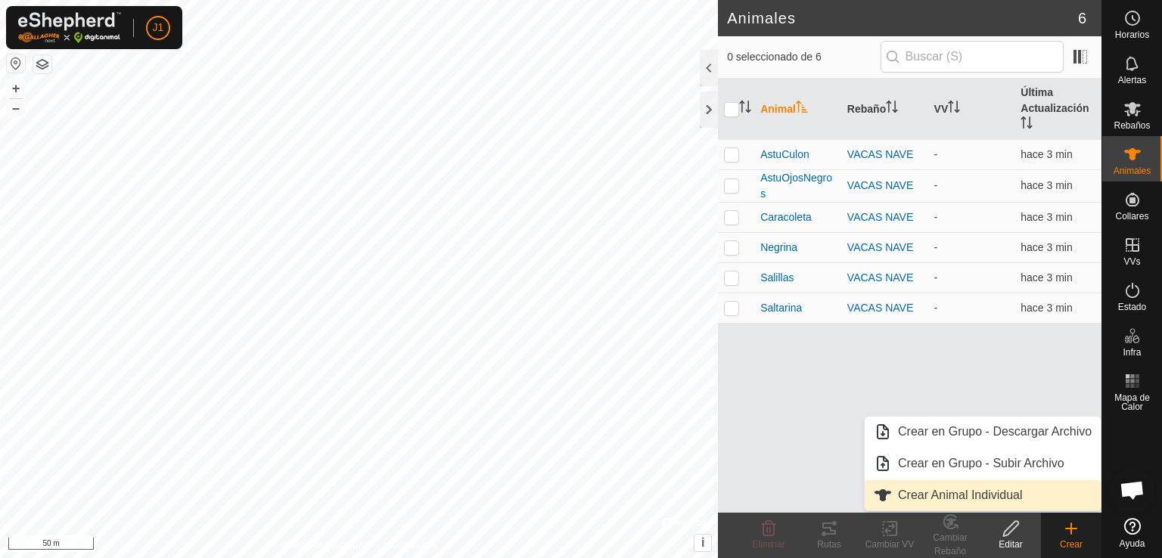
click at [951, 487] on link "Crear Animal Individual" at bounding box center [983, 495] width 236 height 30
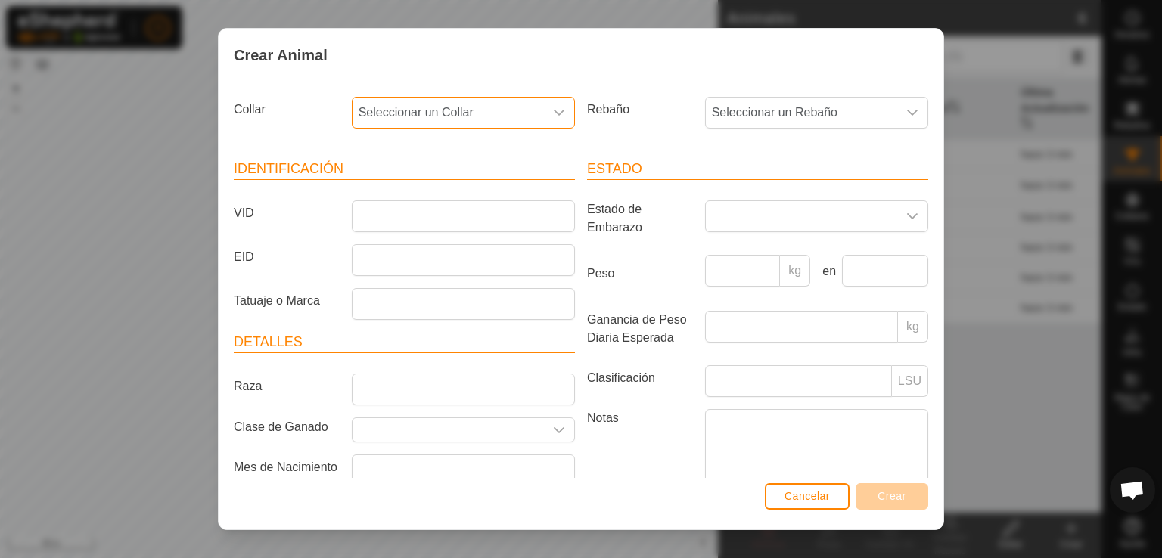
click at [503, 105] on span "Seleccionar un Collar" at bounding box center [448, 113] width 191 height 30
click at [458, 207] on li "1222437671" at bounding box center [462, 222] width 218 height 30
click at [778, 110] on span "Seleccionar un Rebaño" at bounding box center [801, 113] width 191 height 30
click at [723, 231] on li "VACAS NAVE" at bounding box center [816, 222] width 218 height 30
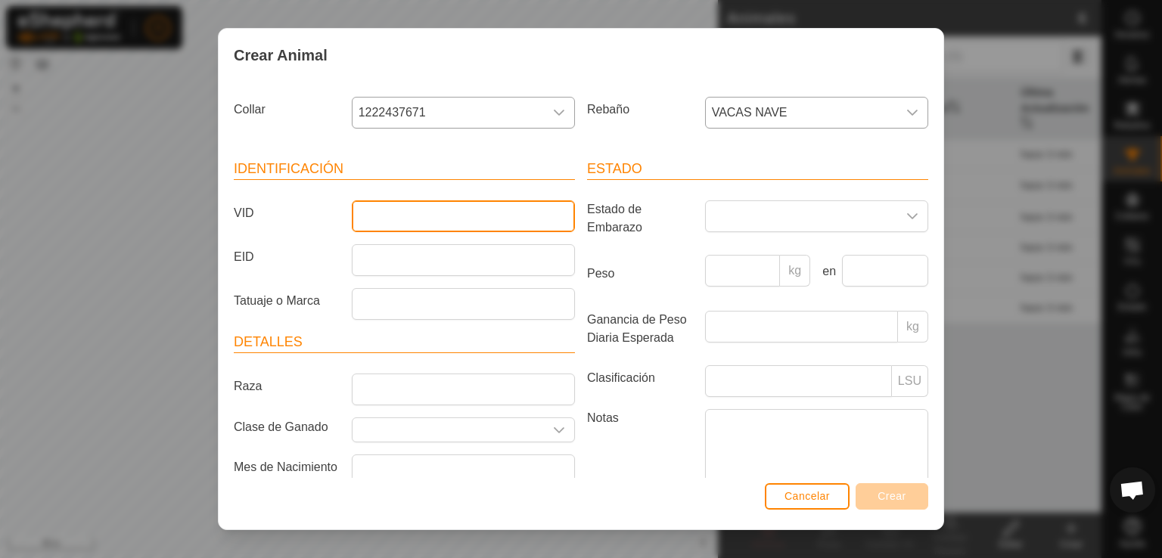
click at [518, 209] on input "VID" at bounding box center [463, 216] width 223 height 32
type input "Asturianamansa"
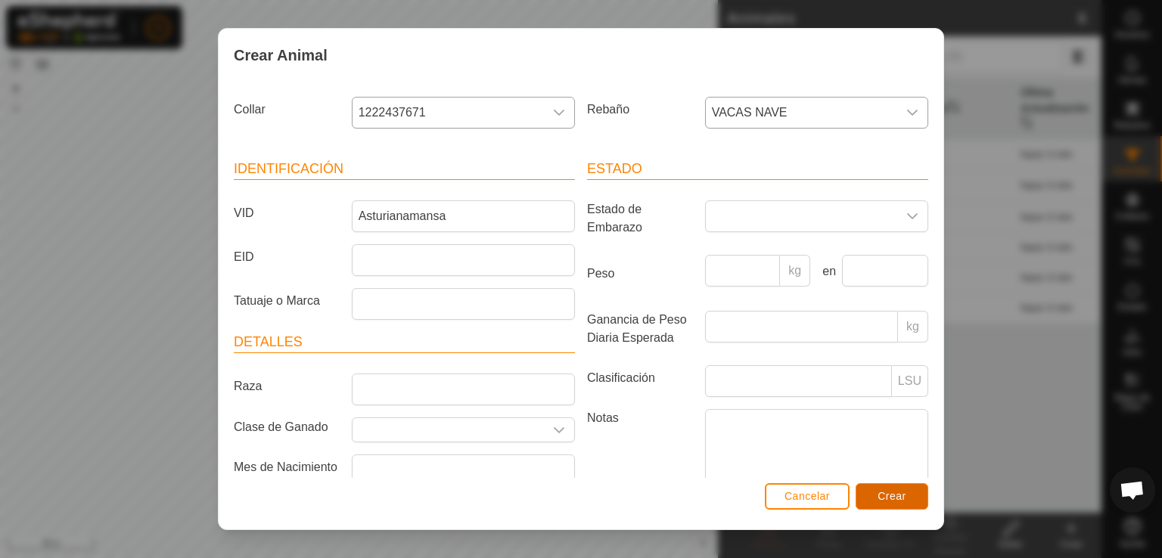
click at [875, 486] on button "Crear" at bounding box center [892, 496] width 73 height 26
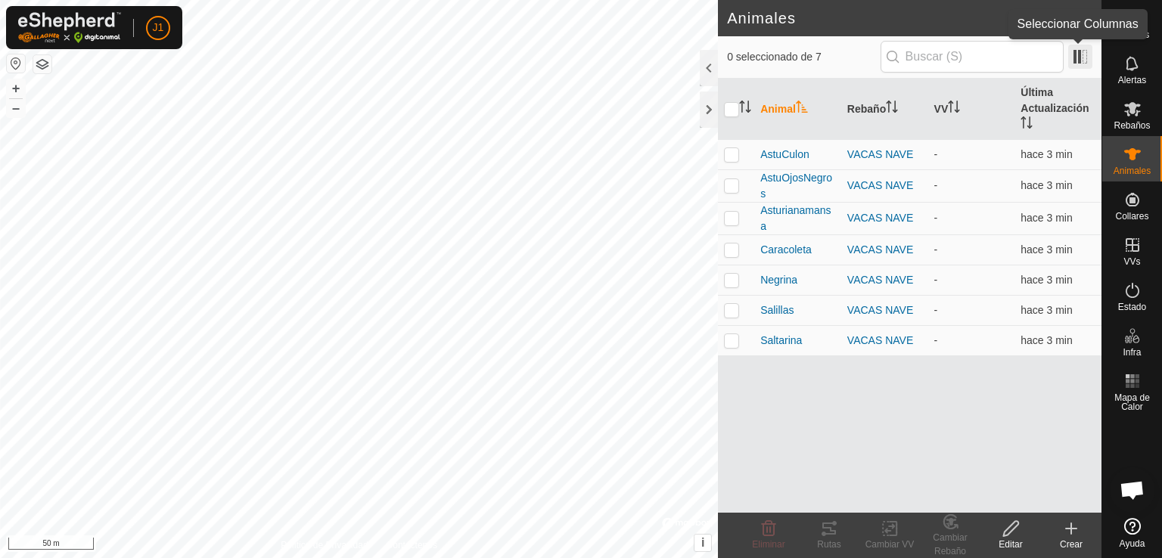
click at [1081, 63] on span at bounding box center [1080, 57] width 24 height 24
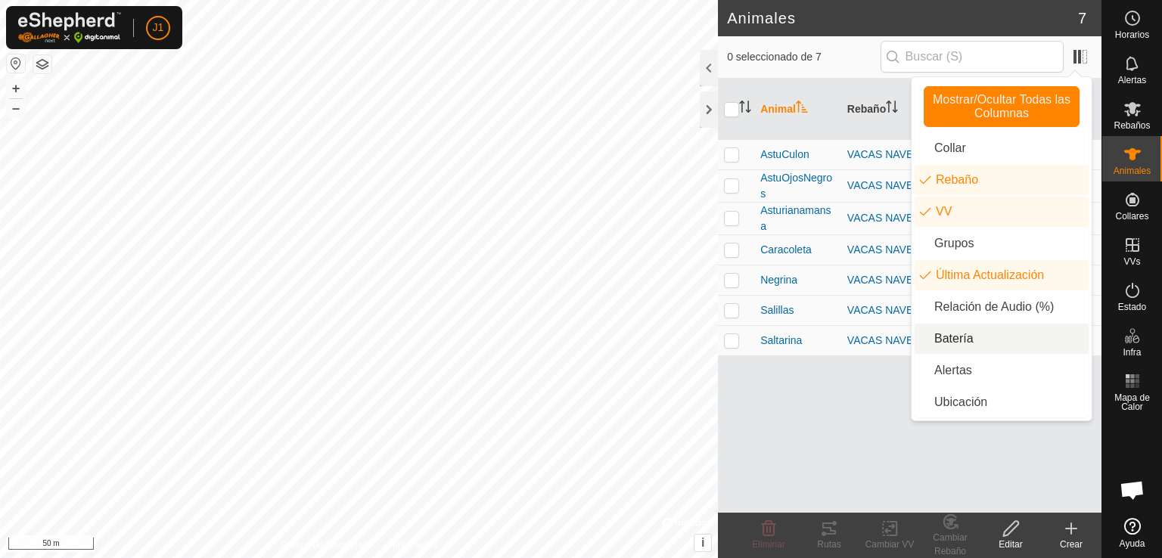
click at [996, 346] on li "Batería" at bounding box center [1002, 339] width 174 height 30
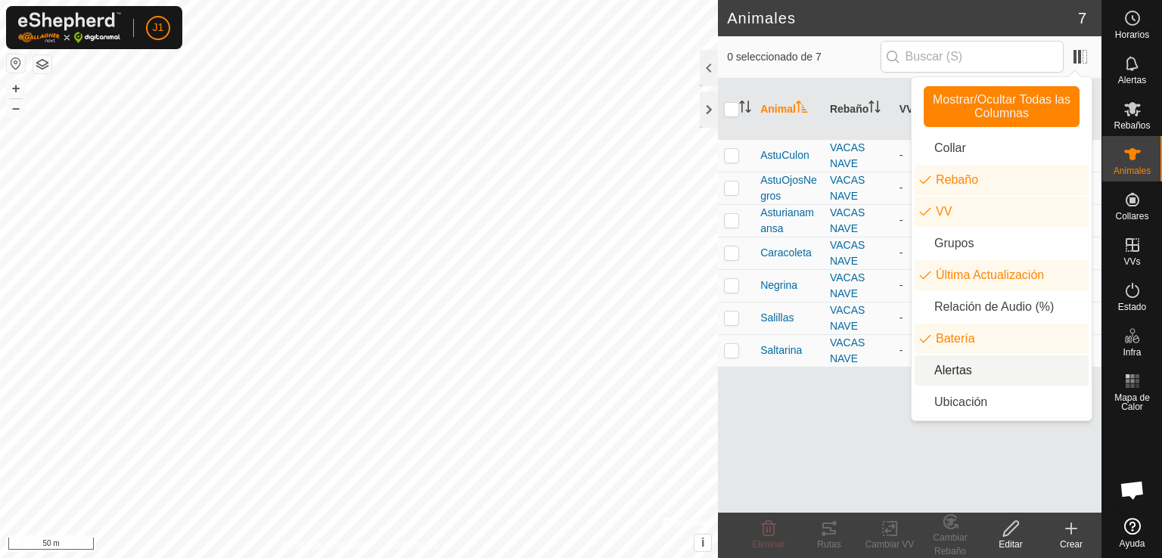
click at [860, 409] on div "Animal Rebaño VV Última Actualización Batería AstuCulon VACAS [PERSON_NAME] - h…" at bounding box center [910, 296] width 384 height 434
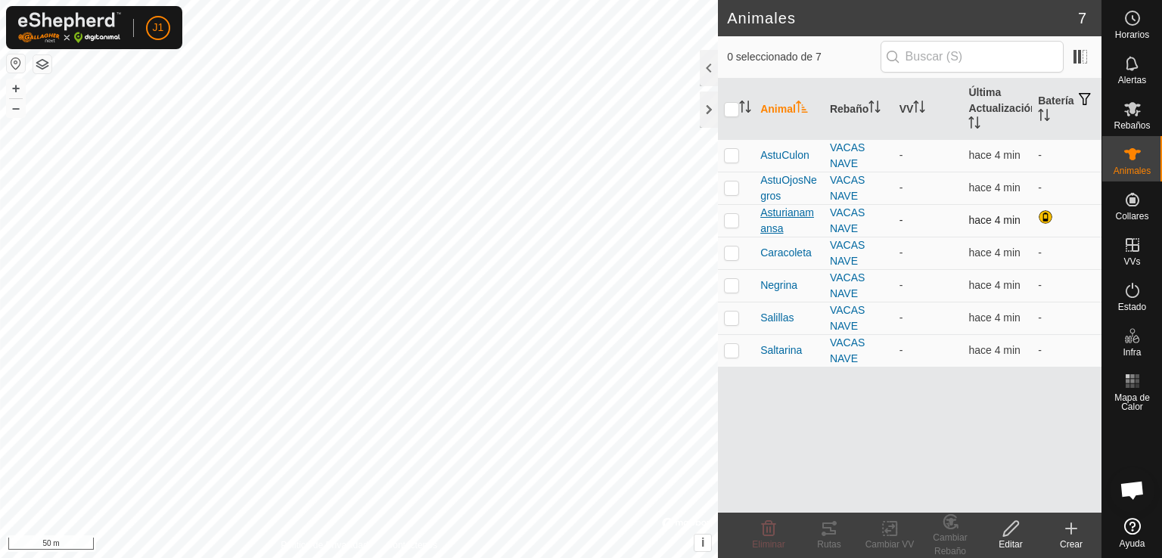
click at [796, 222] on span "Asturianamansa" at bounding box center [788, 221] width 57 height 32
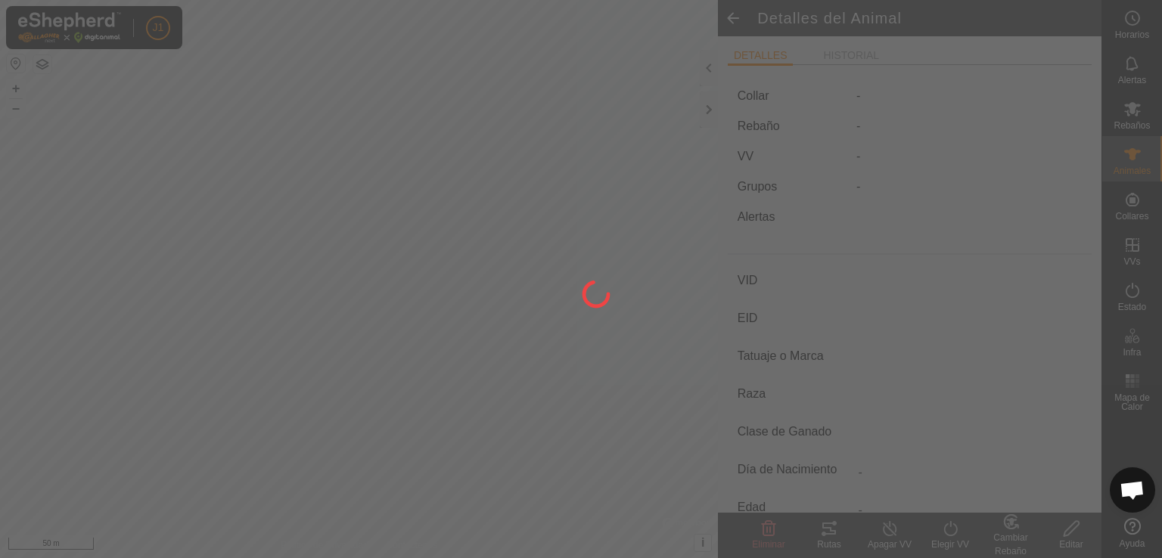
type input "Asturianamansa"
type input "-"
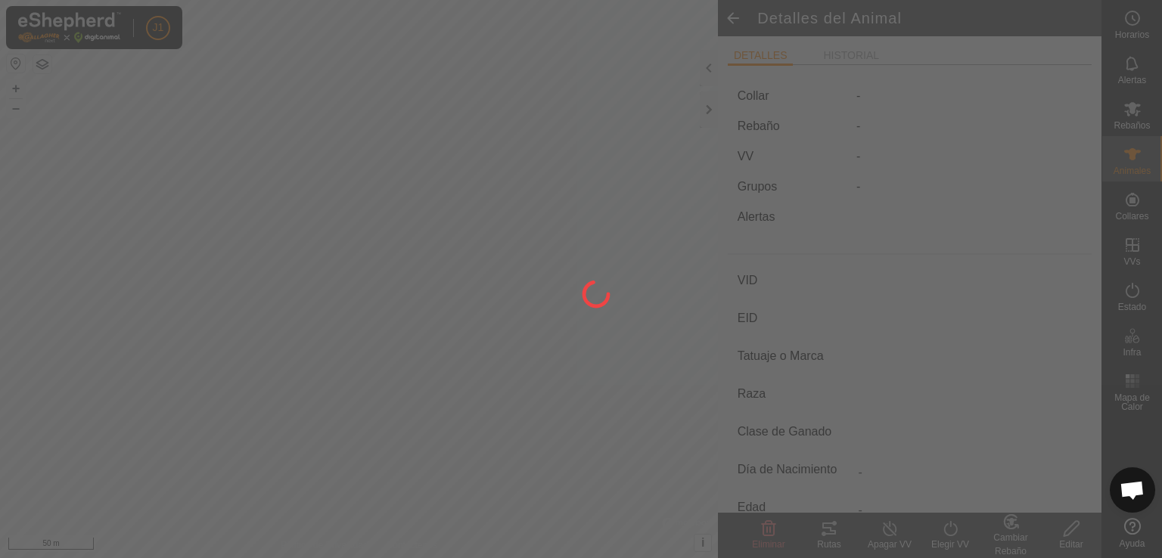
type input "0 kg"
type input "-"
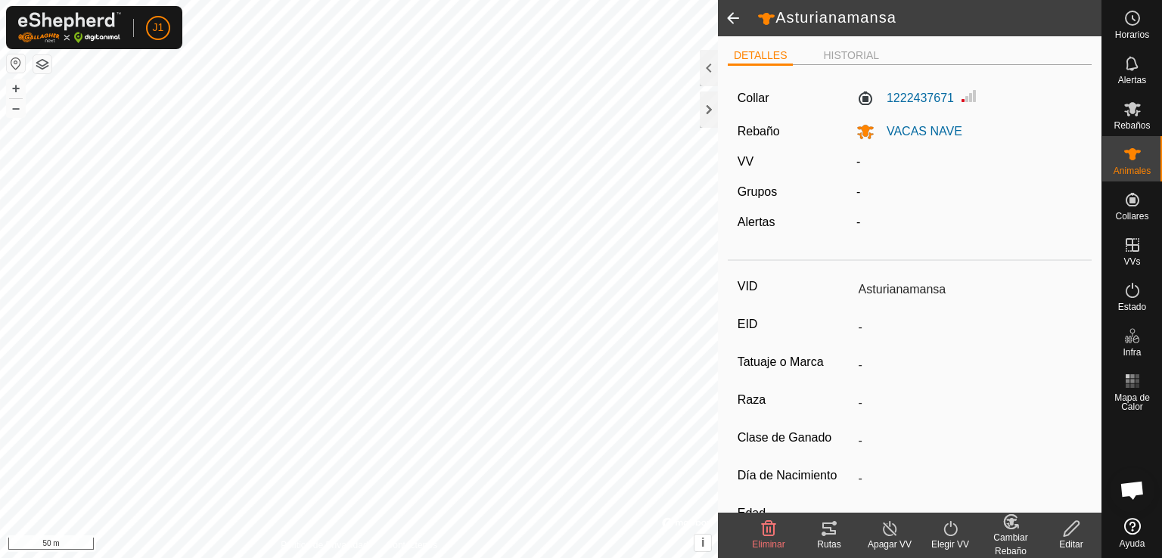
click at [88, 30] on img at bounding box center [69, 27] width 103 height 31
click at [1146, 147] on div "Animales" at bounding box center [1132, 158] width 60 height 45
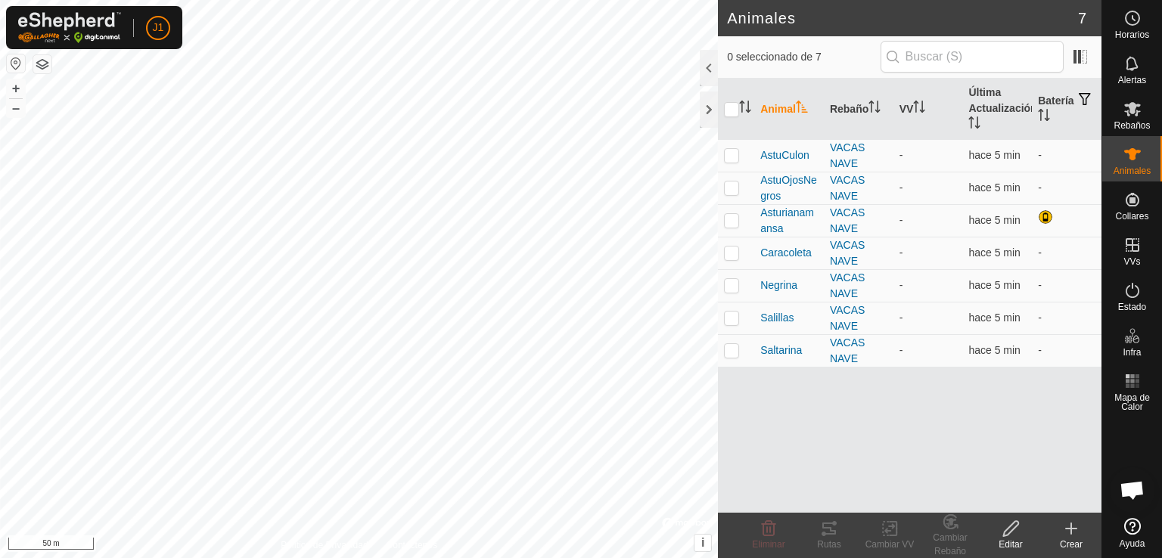
click at [1140, 152] on icon at bounding box center [1132, 154] width 18 height 18
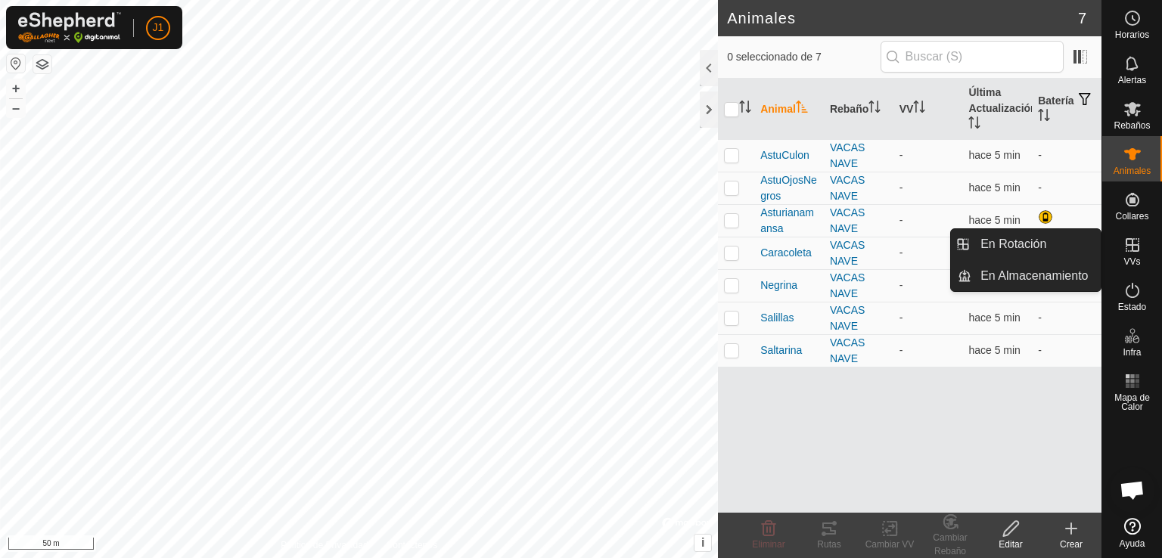
click at [1135, 257] on span "VVs" at bounding box center [1131, 261] width 17 height 9
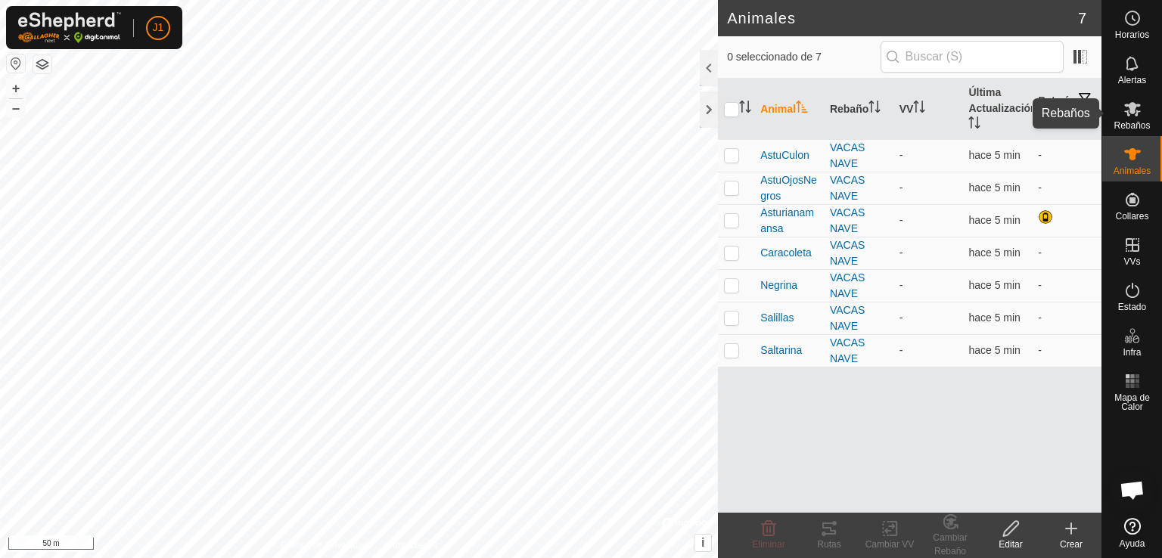
click at [1139, 105] on icon at bounding box center [1132, 109] width 17 height 14
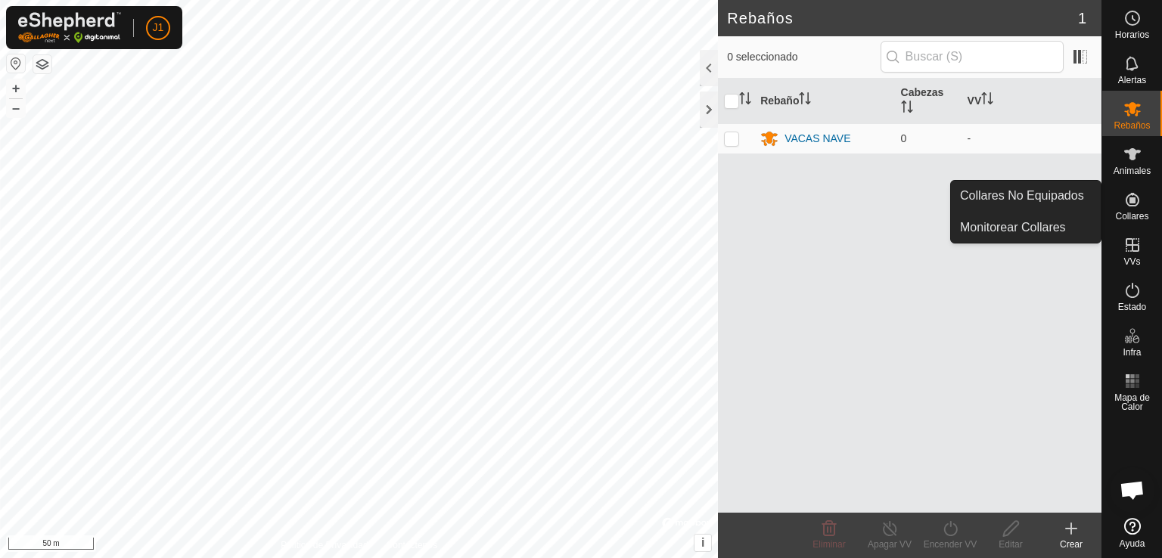
click at [1130, 207] on icon at bounding box center [1133, 200] width 14 height 14
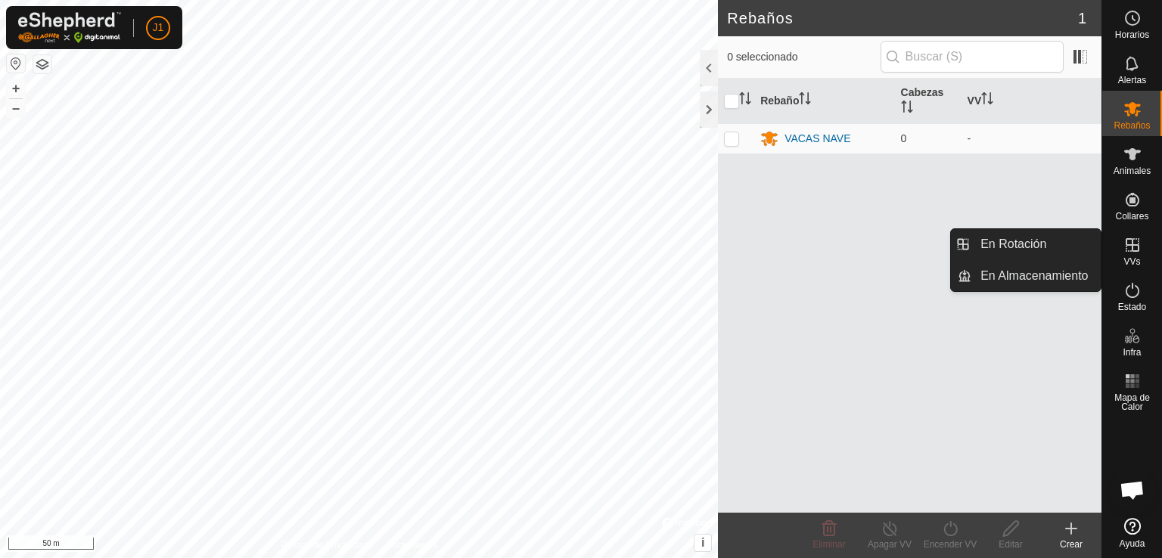
click at [1143, 253] on es-virtualpaddocks-svg-icon at bounding box center [1132, 245] width 27 height 24
click at [1039, 273] on link "En Almacenamiento" at bounding box center [1035, 276] width 129 height 30
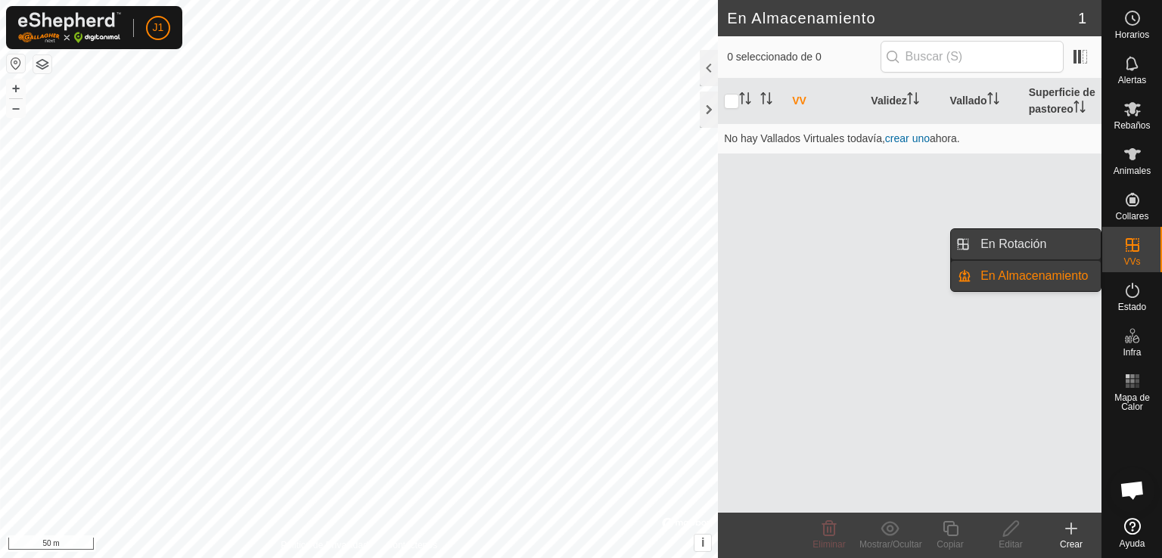
click at [1058, 246] on link "En Rotación" at bounding box center [1035, 244] width 129 height 30
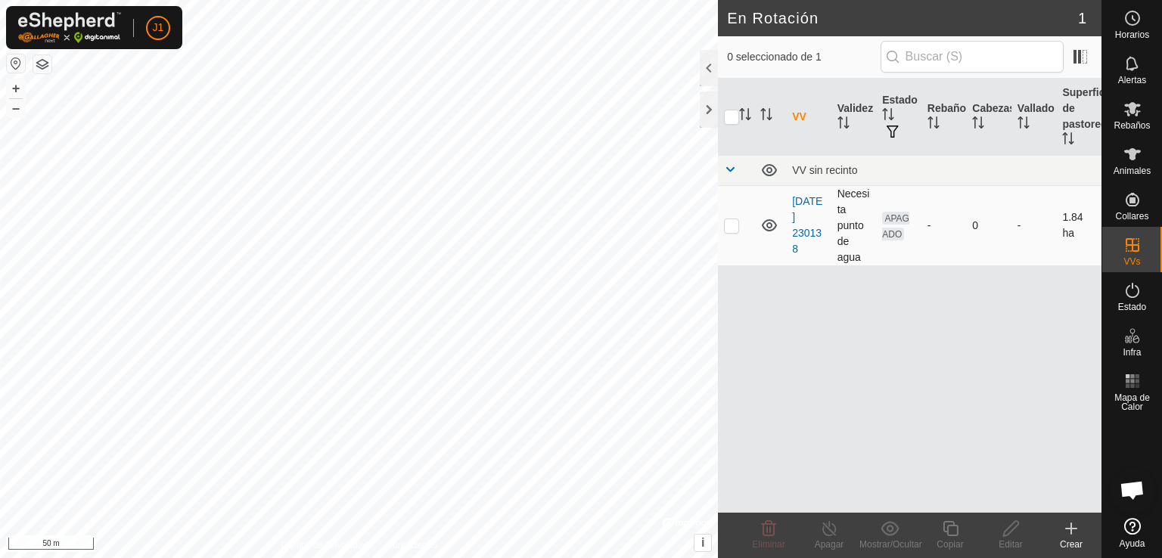
click at [731, 222] on p-checkbox at bounding box center [731, 225] width 15 height 12
checkbox input "true"
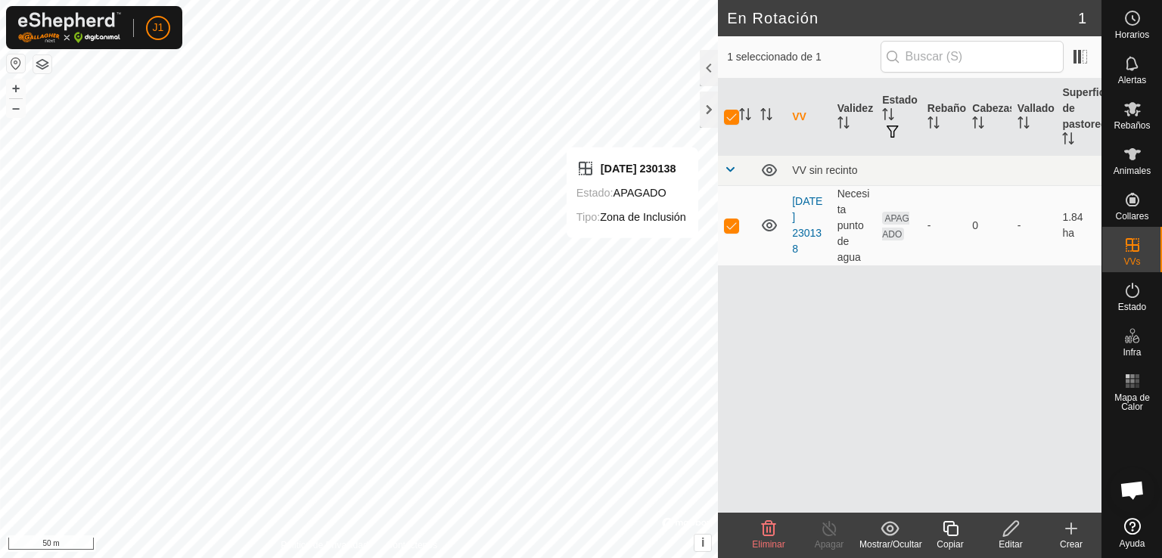
click at [952, 530] on icon at bounding box center [950, 529] width 19 height 18
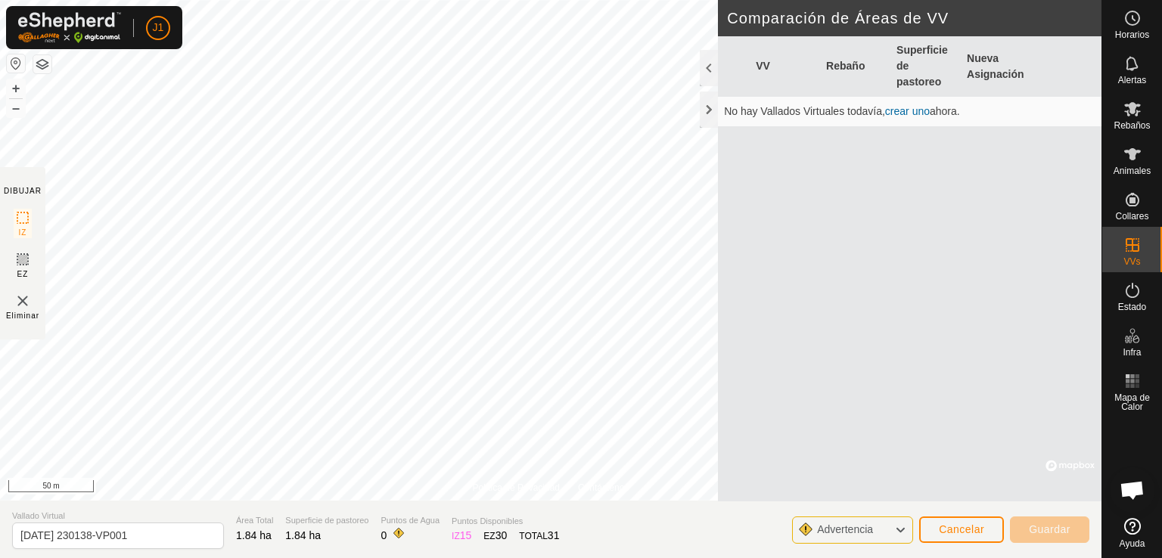
click at [83, 20] on img at bounding box center [69, 27] width 103 height 31
click at [154, 31] on span "J1" at bounding box center [158, 28] width 11 height 16
click at [215, 119] on link "Cerrar sesión" at bounding box center [228, 119] width 150 height 24
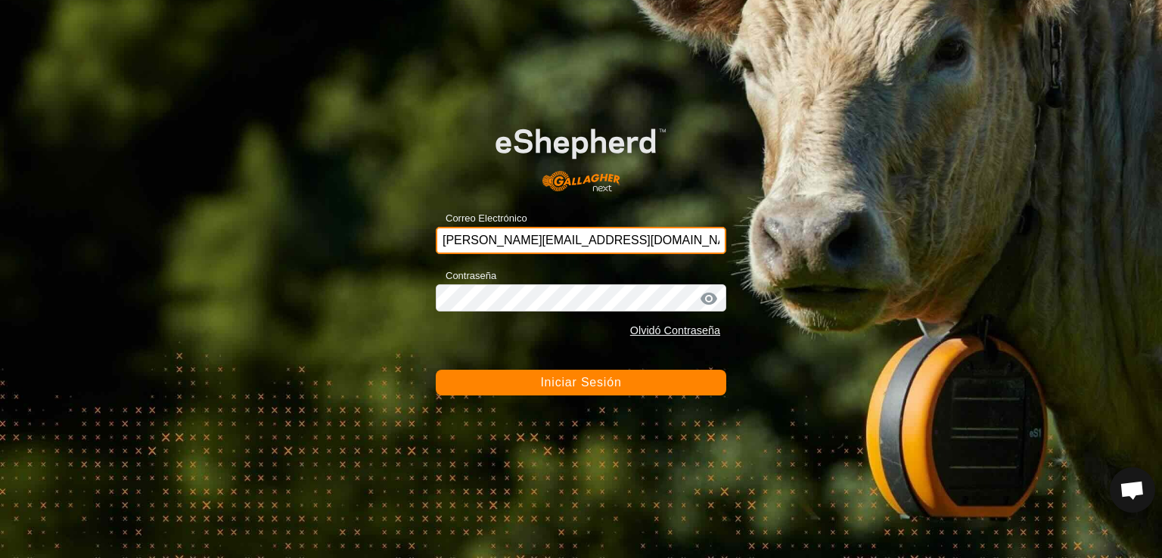
drag, startPoint x: 651, startPoint y: 241, endPoint x: 442, endPoint y: 248, distance: 208.9
click at [442, 248] on input "[PERSON_NAME][EMAIL_ADDRESS][DOMAIN_NAME]" at bounding box center [581, 240] width 290 height 27
type input "[PERSON_NAME][EMAIL_ADDRESS][DOMAIN_NAME]"
click at [582, 388] on span "Iniciar Sesión" at bounding box center [580, 382] width 81 height 13
